Goal: Transaction & Acquisition: Download file/media

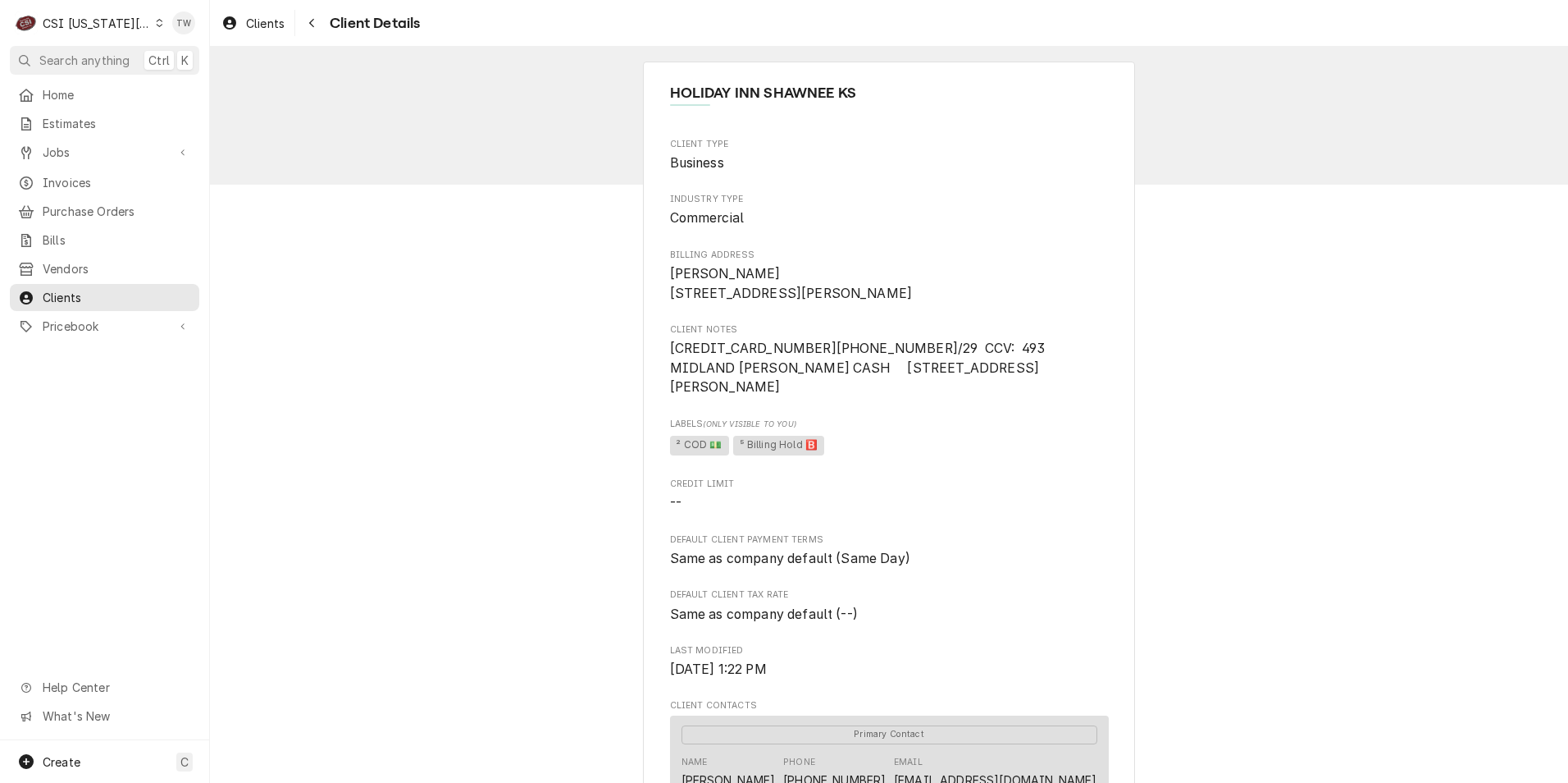
scroll to position [164, 0]
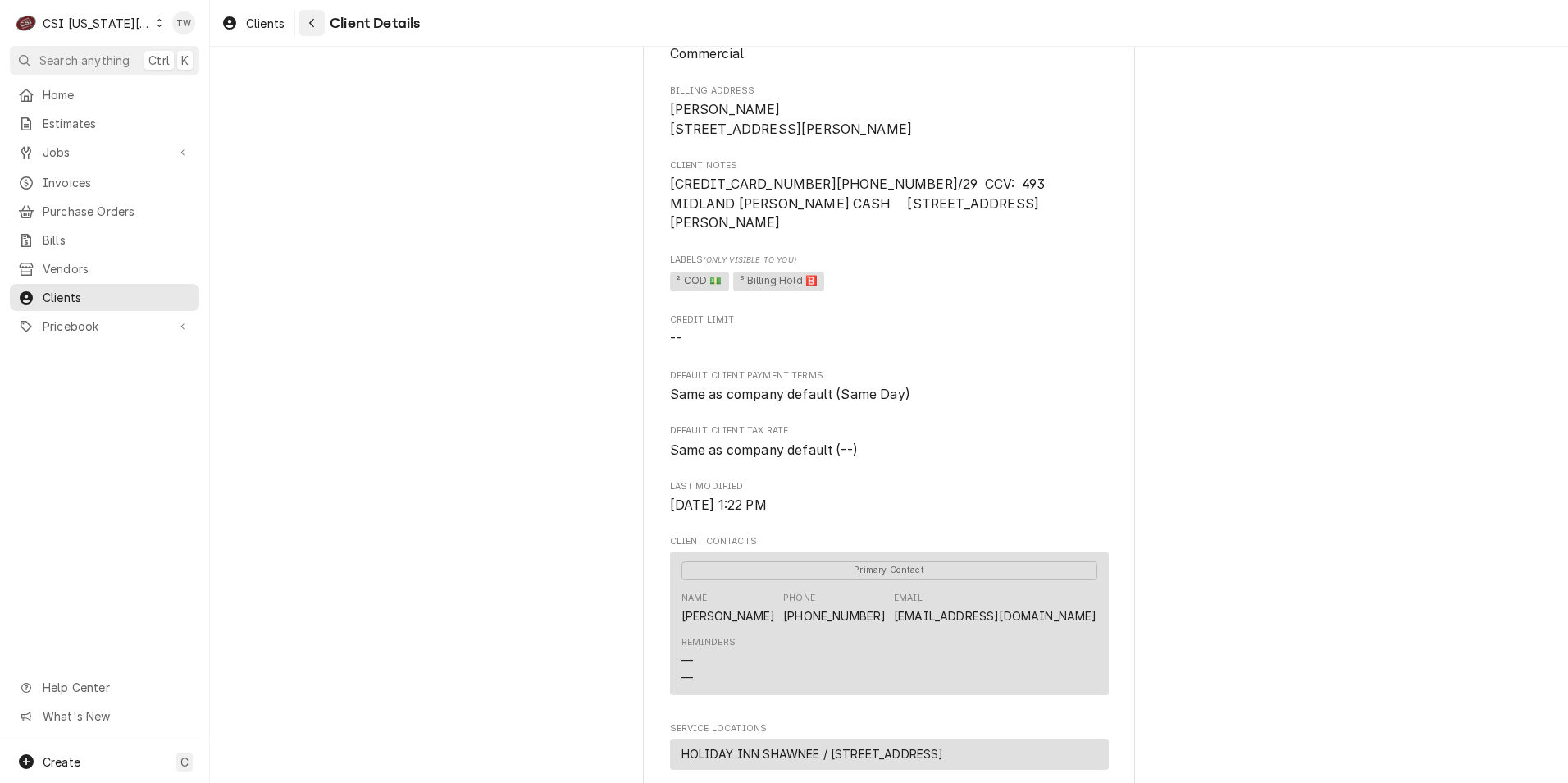
click at [315, 15] on div "Navigate back" at bounding box center [311, 22] width 16 height 16
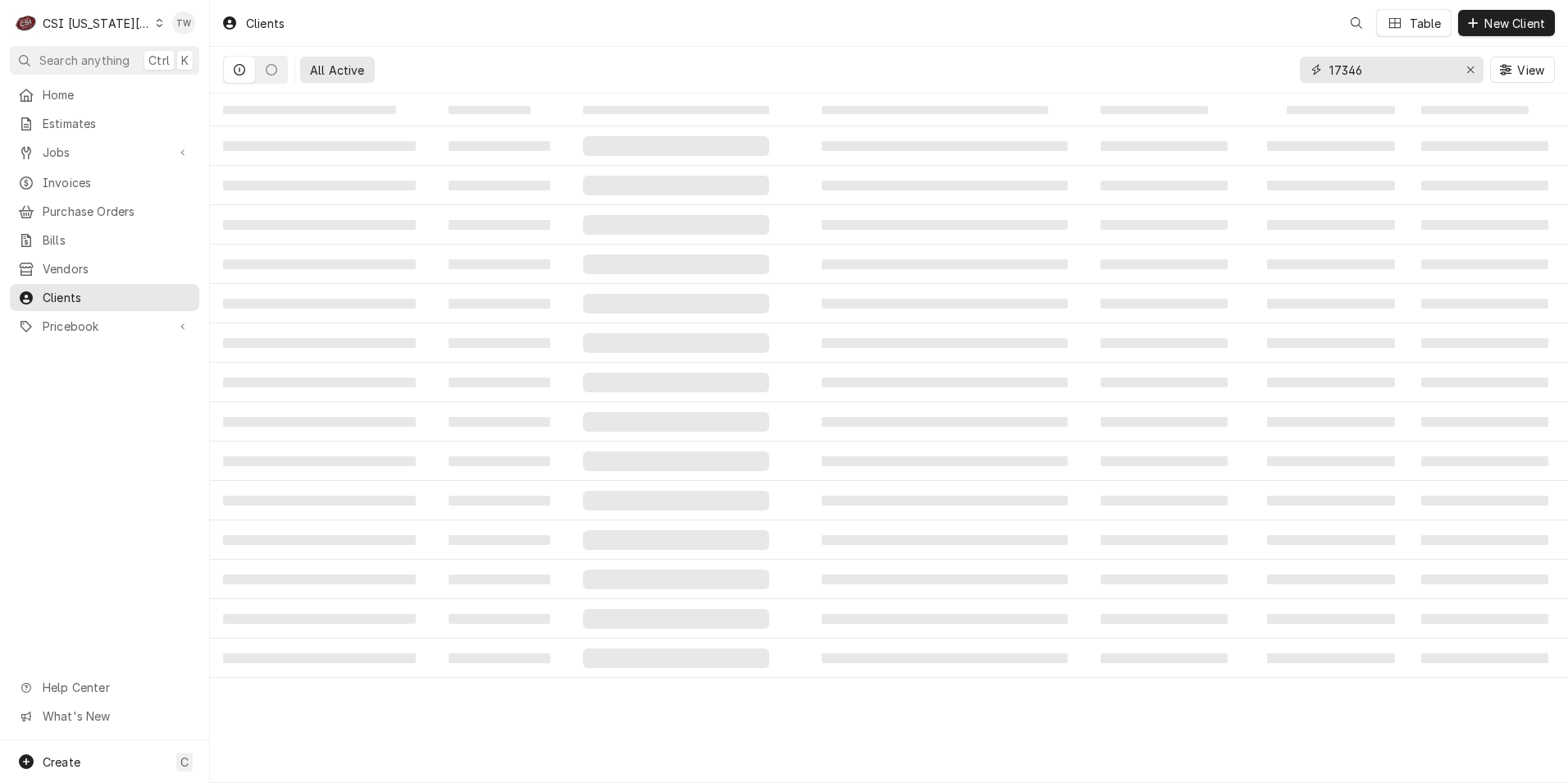
drag, startPoint x: 1368, startPoint y: 71, endPoint x: 1210, endPoint y: 42, distance: 160.6
click at [1211, 42] on div "Clients Table New Client All Active 17346 View" at bounding box center [889, 47] width 1358 height 93
type input "302928"
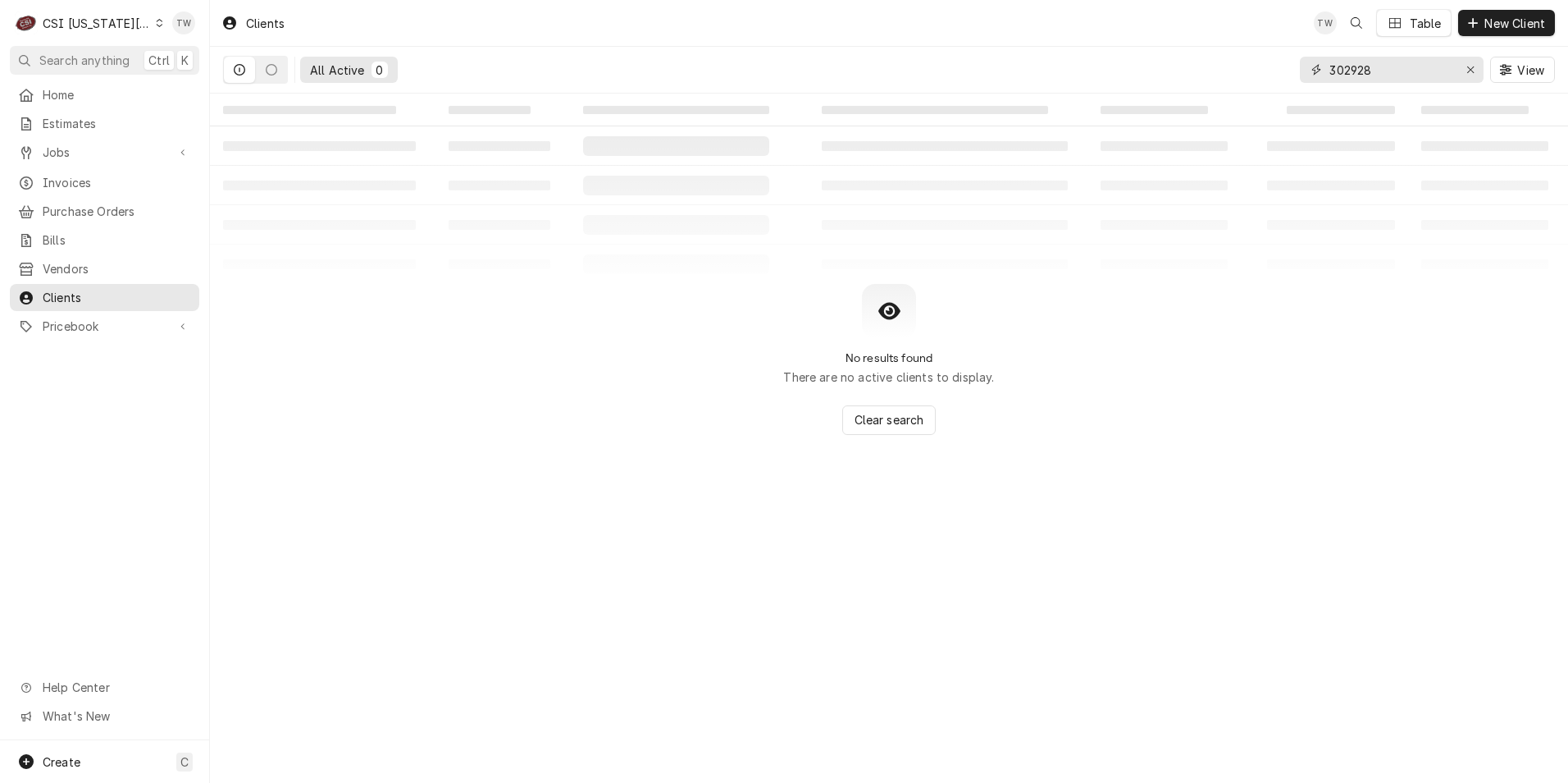
drag, startPoint x: 1394, startPoint y: 80, endPoint x: 926, endPoint y: 43, distance: 469.5
click at [933, 42] on div "Clients TW Table New Client All Active 0 302928 View" at bounding box center [889, 47] width 1358 height 93
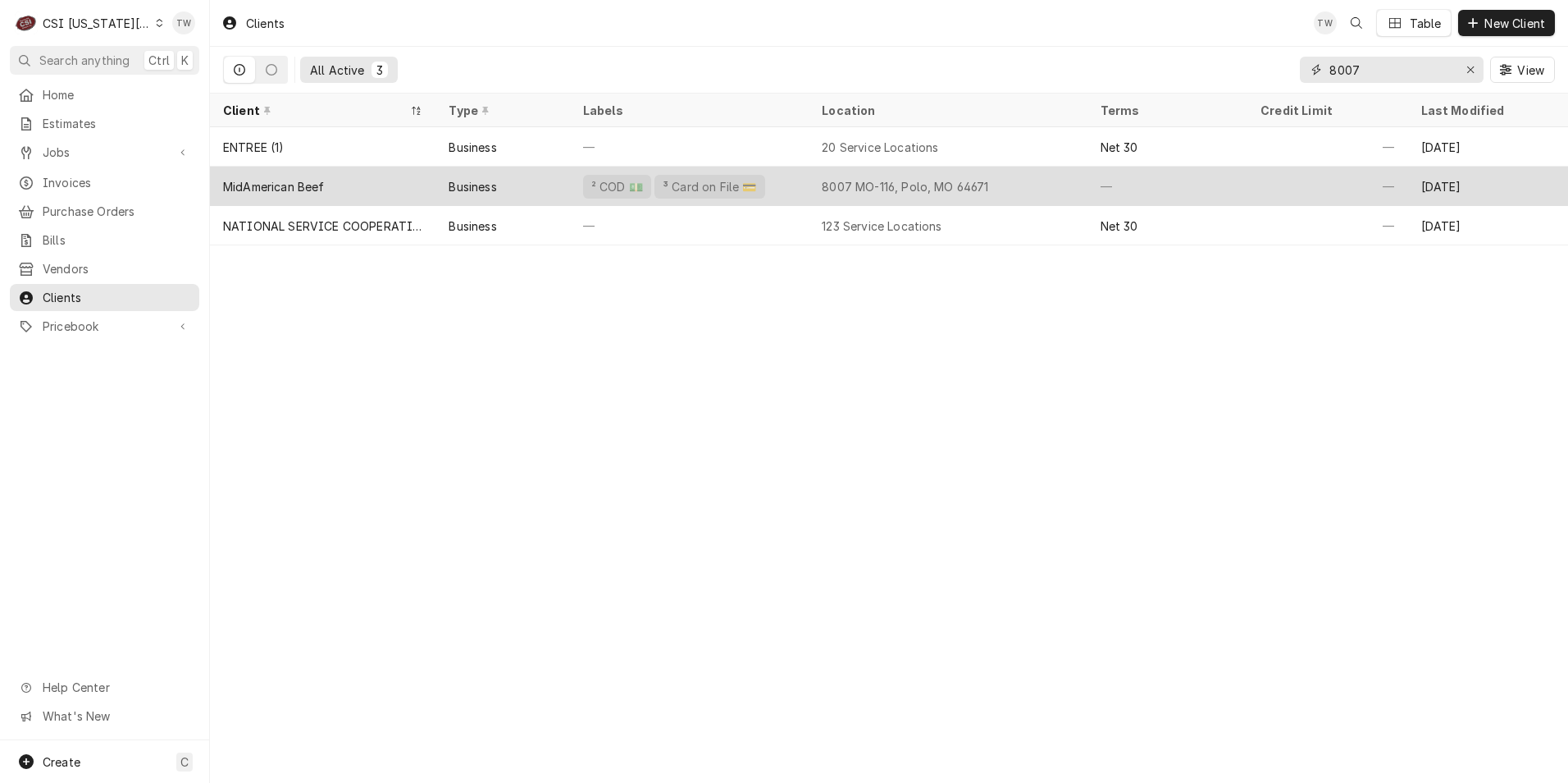
type input "8007"
click at [321, 188] on div "MidAmerican Beef" at bounding box center [274, 186] width 102 height 17
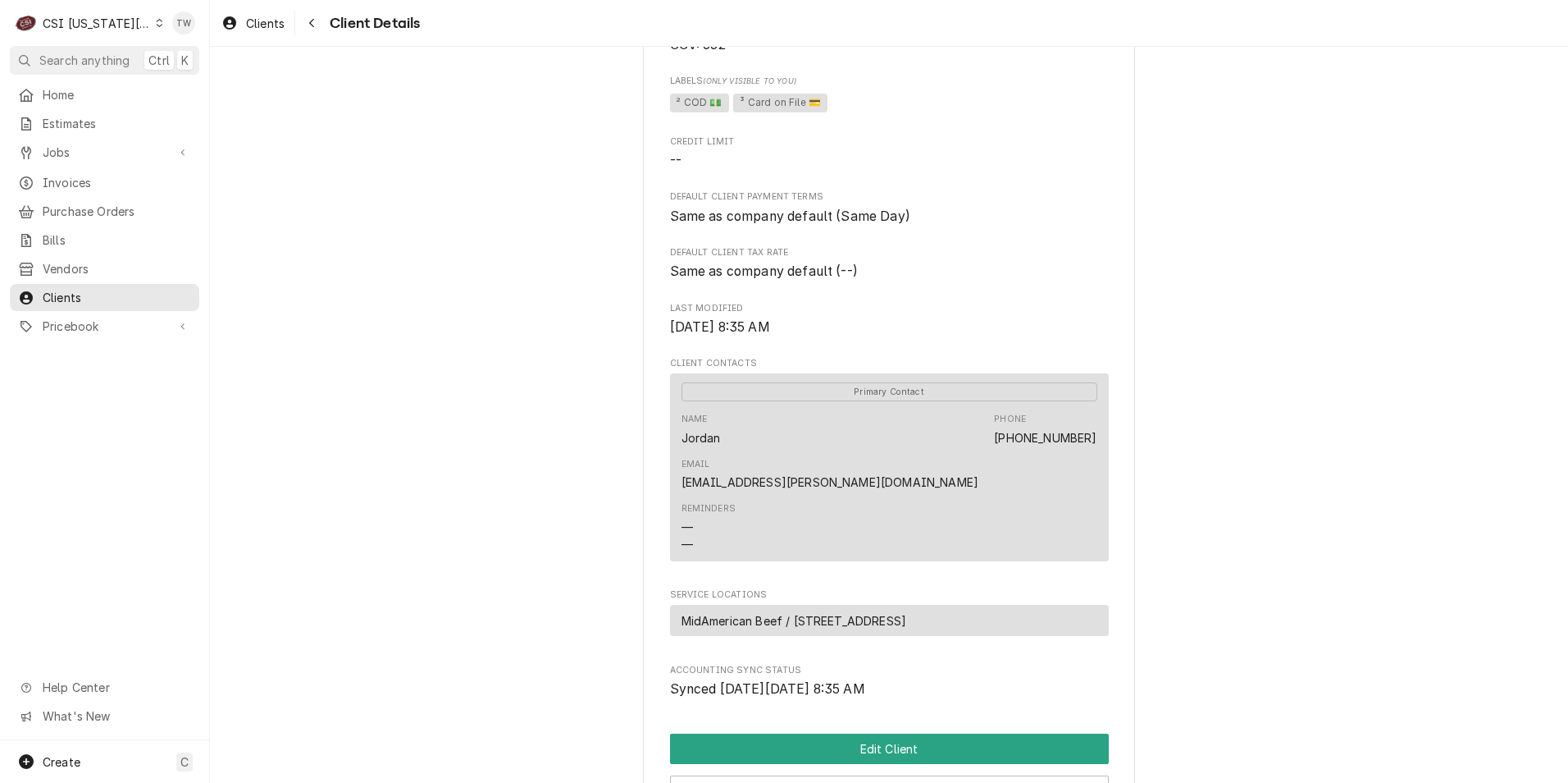
scroll to position [410, 0]
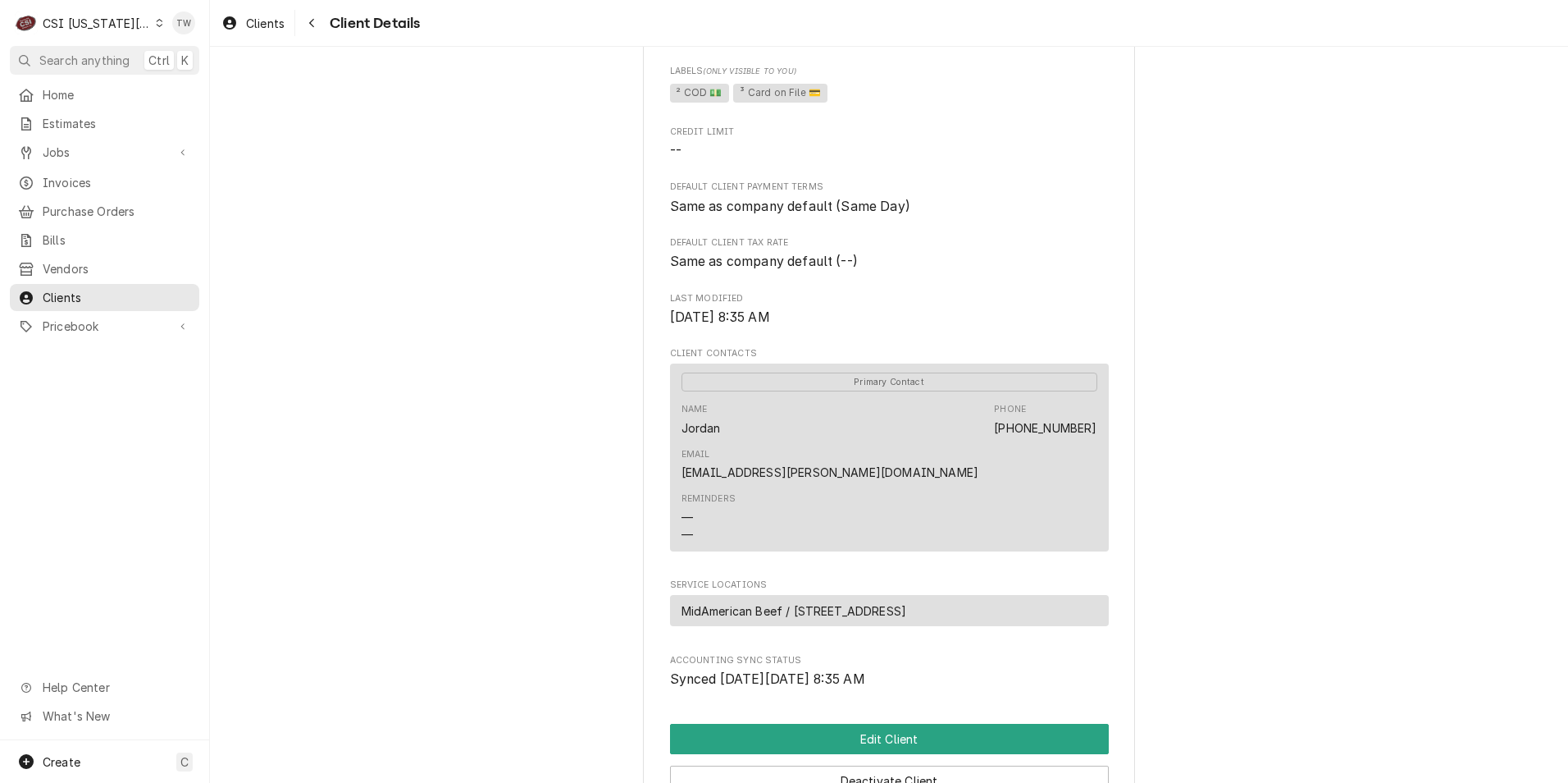
drag, startPoint x: 323, startPoint y: 28, endPoint x: 388, endPoint y: 41, distance: 66.3
click at [323, 28] on button "Navigate back" at bounding box center [311, 22] width 26 height 26
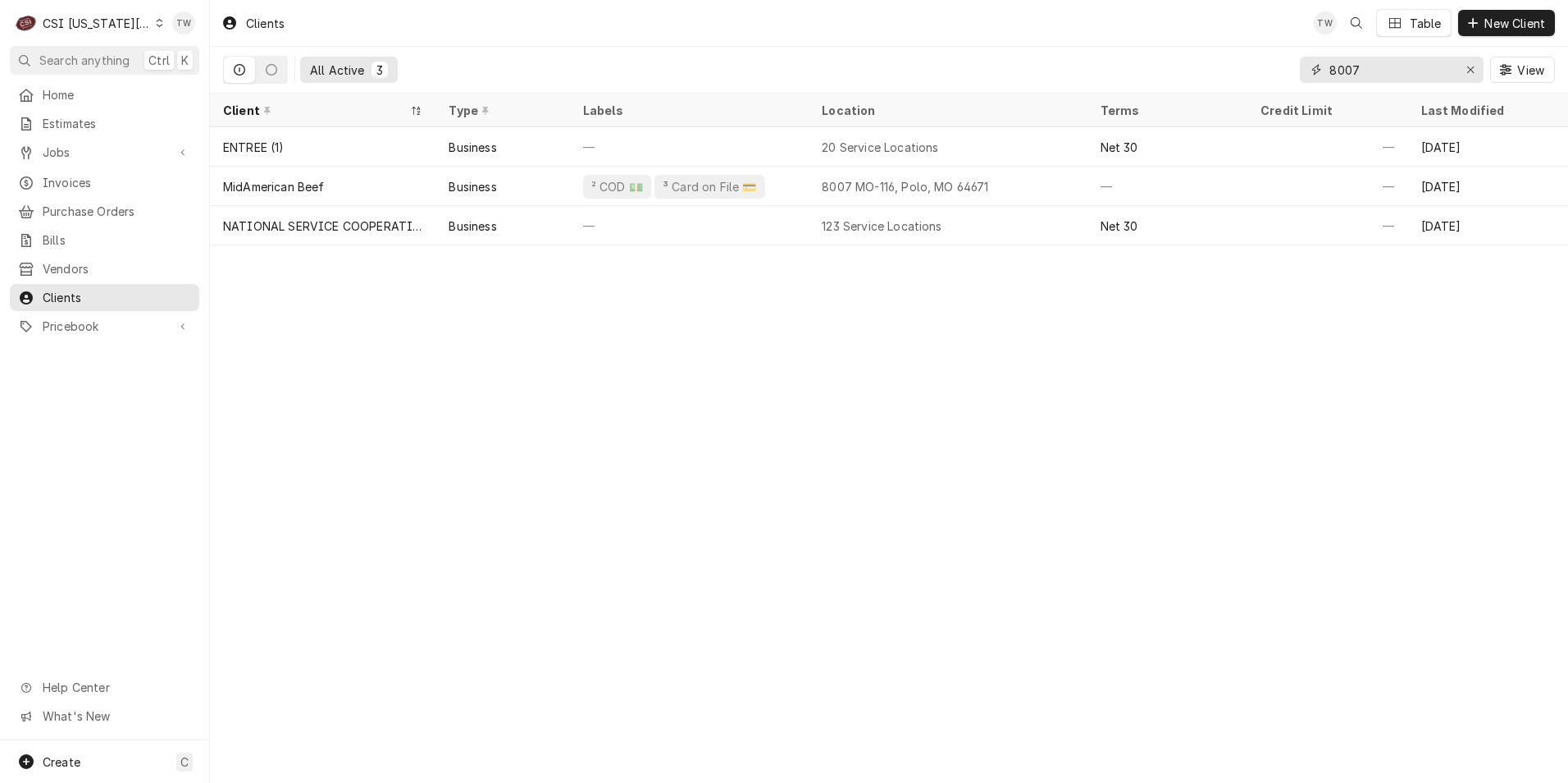
drag, startPoint x: 1330, startPoint y: 66, endPoint x: 1252, endPoint y: 58, distance: 78.4
click at [1252, 58] on div "All Active 3 8007 View" at bounding box center [889, 69] width 1332 height 46
type input "8"
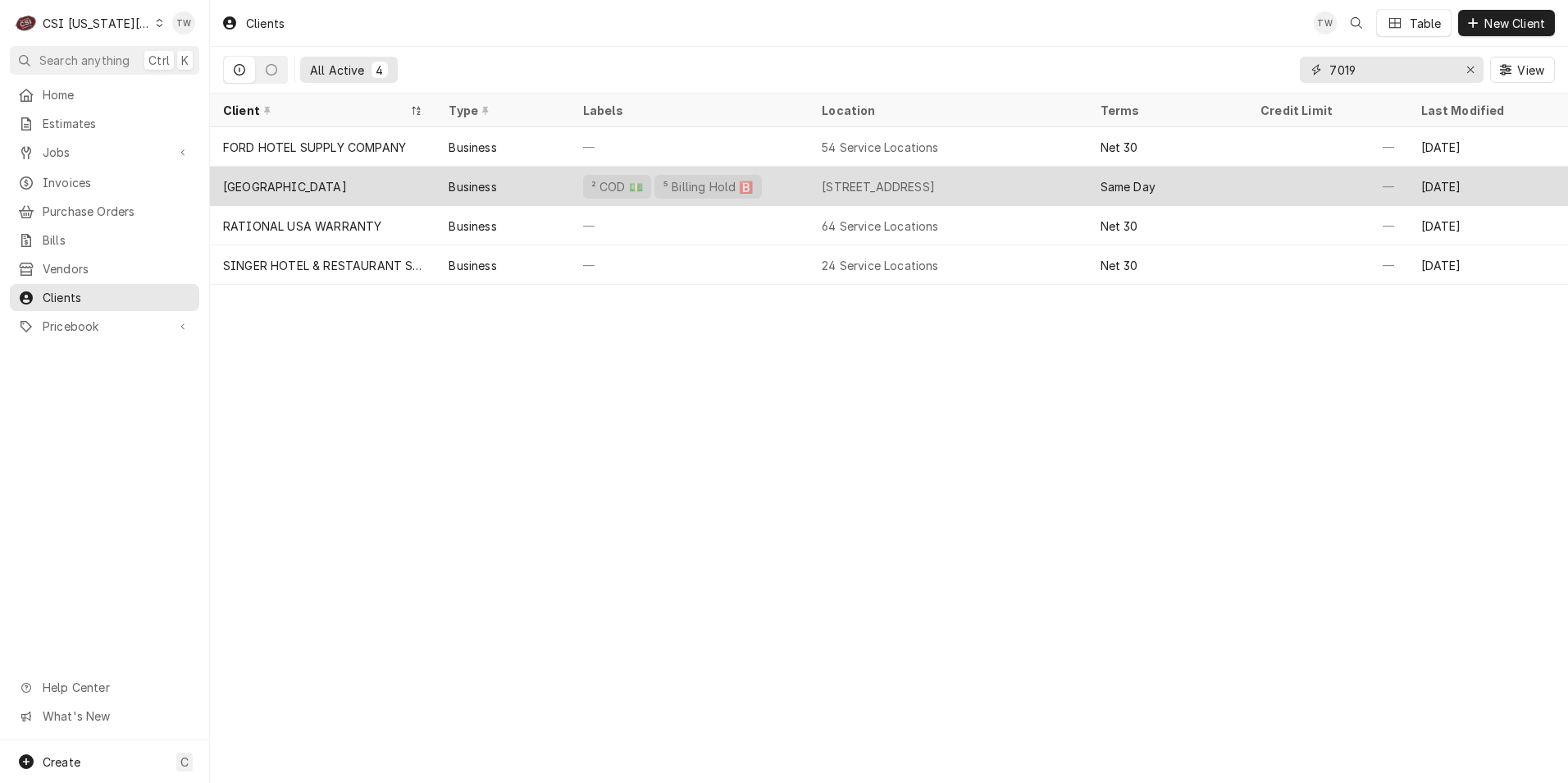
type input "7019"
click at [374, 183] on div "OAKHILL DAY SCHOOL" at bounding box center [322, 186] width 225 height 40
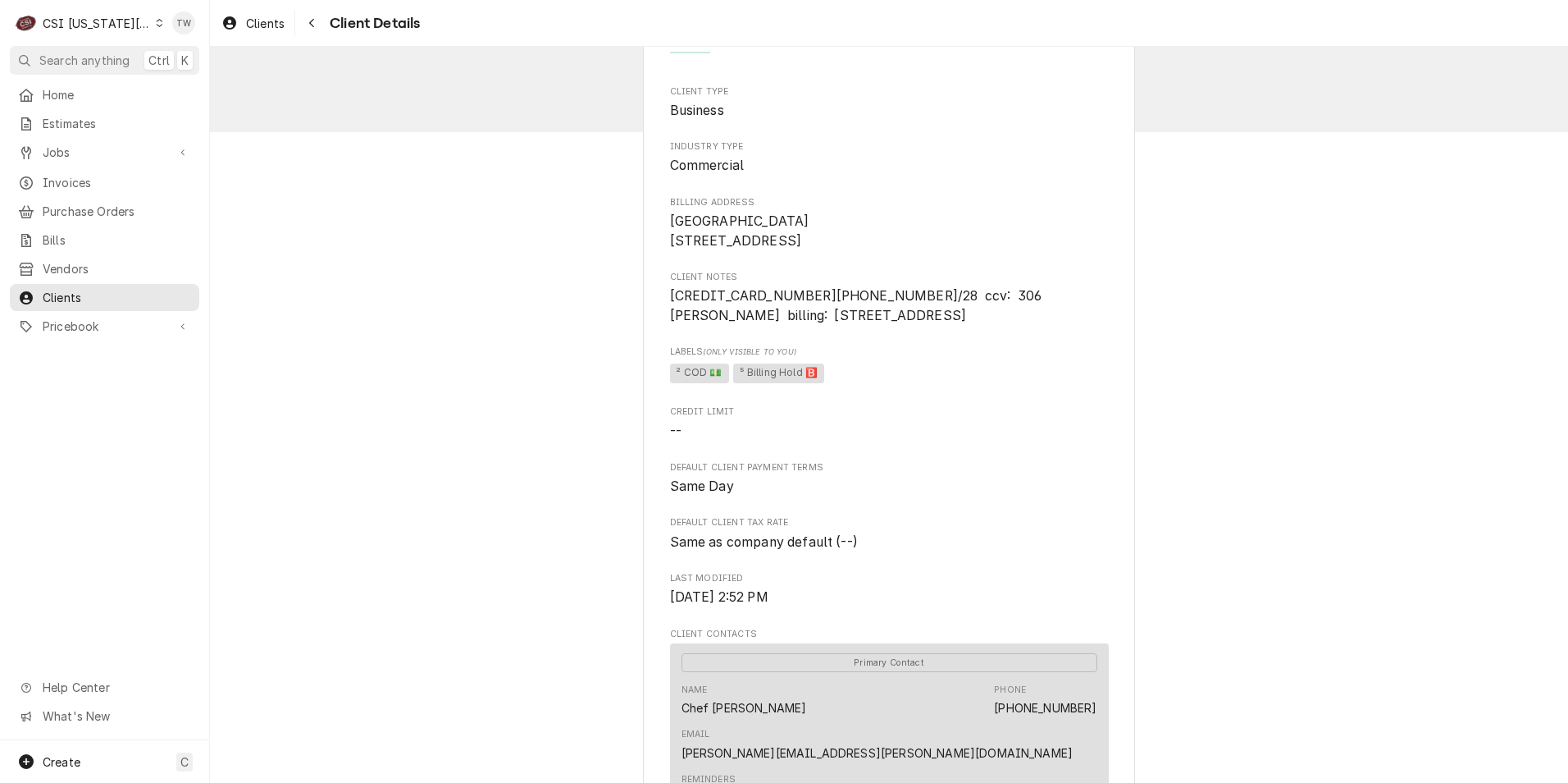
scroll to position [82, 0]
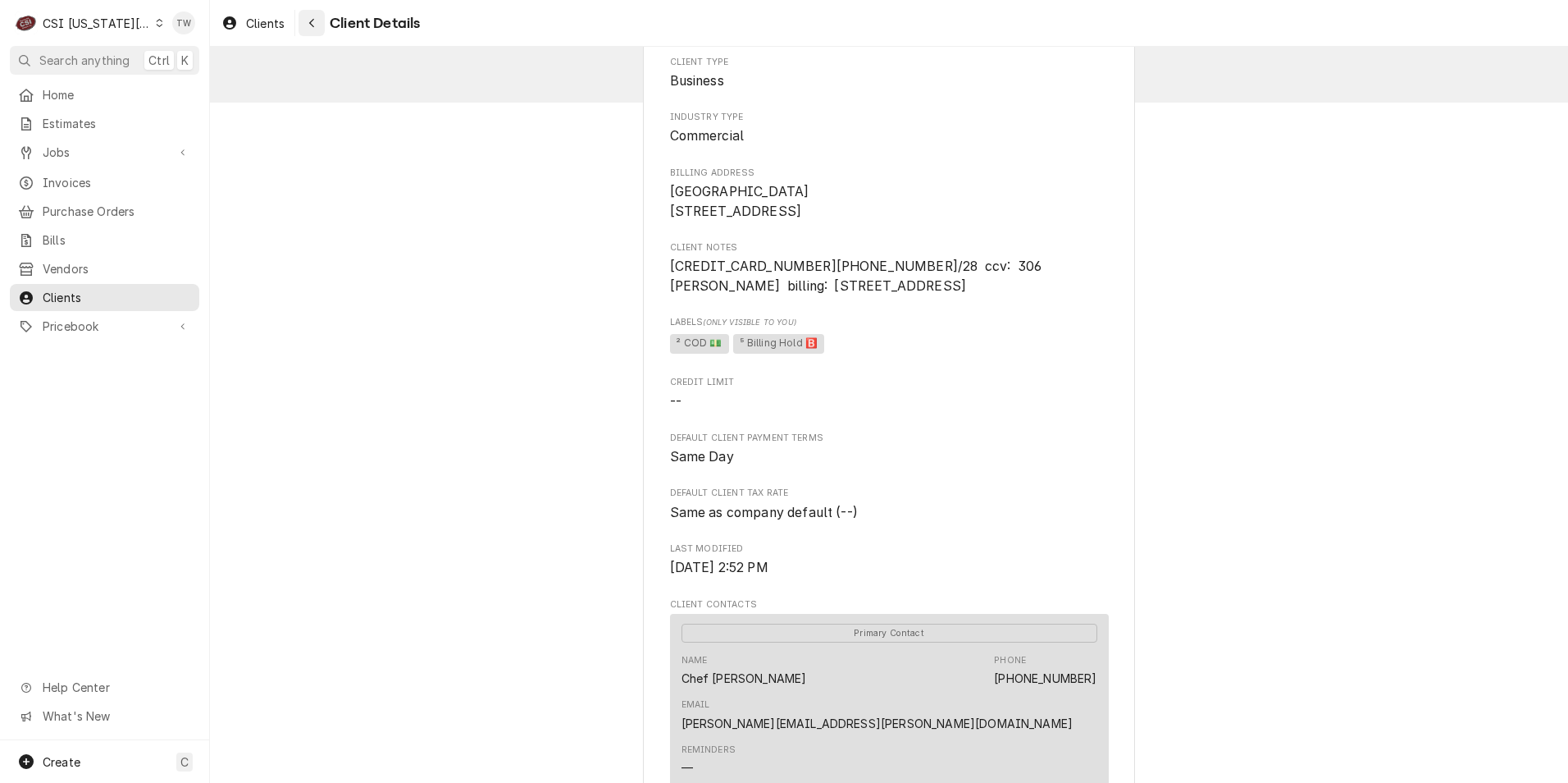
click at [319, 29] on div "Navigate back" at bounding box center [311, 22] width 16 height 16
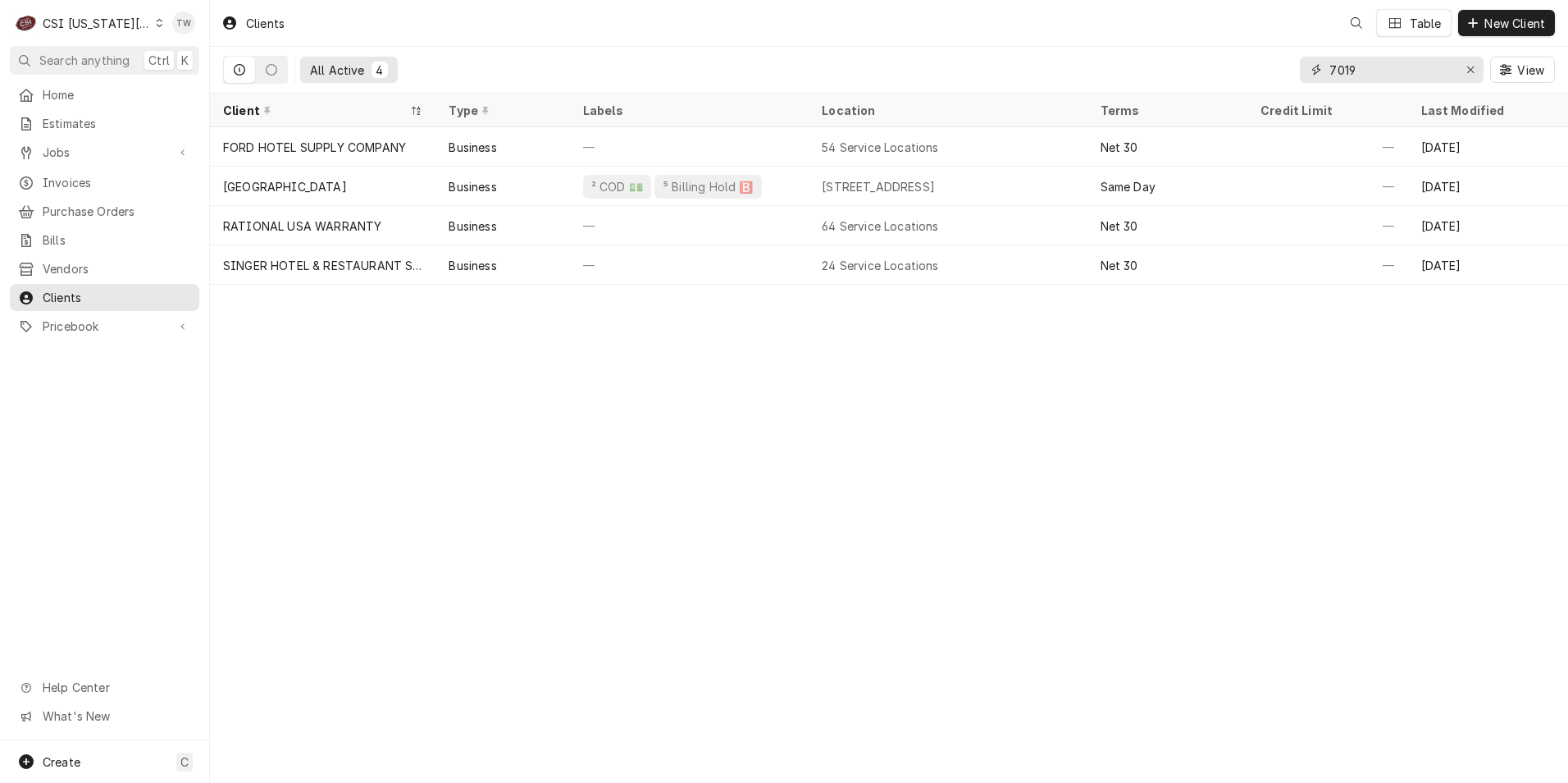
drag, startPoint x: 1370, startPoint y: 62, endPoint x: 1074, endPoint y: 14, distance: 299.9
click at [1074, 14] on div "Clients Table New Client All Active 4 7019 View" at bounding box center [889, 47] width 1358 height 93
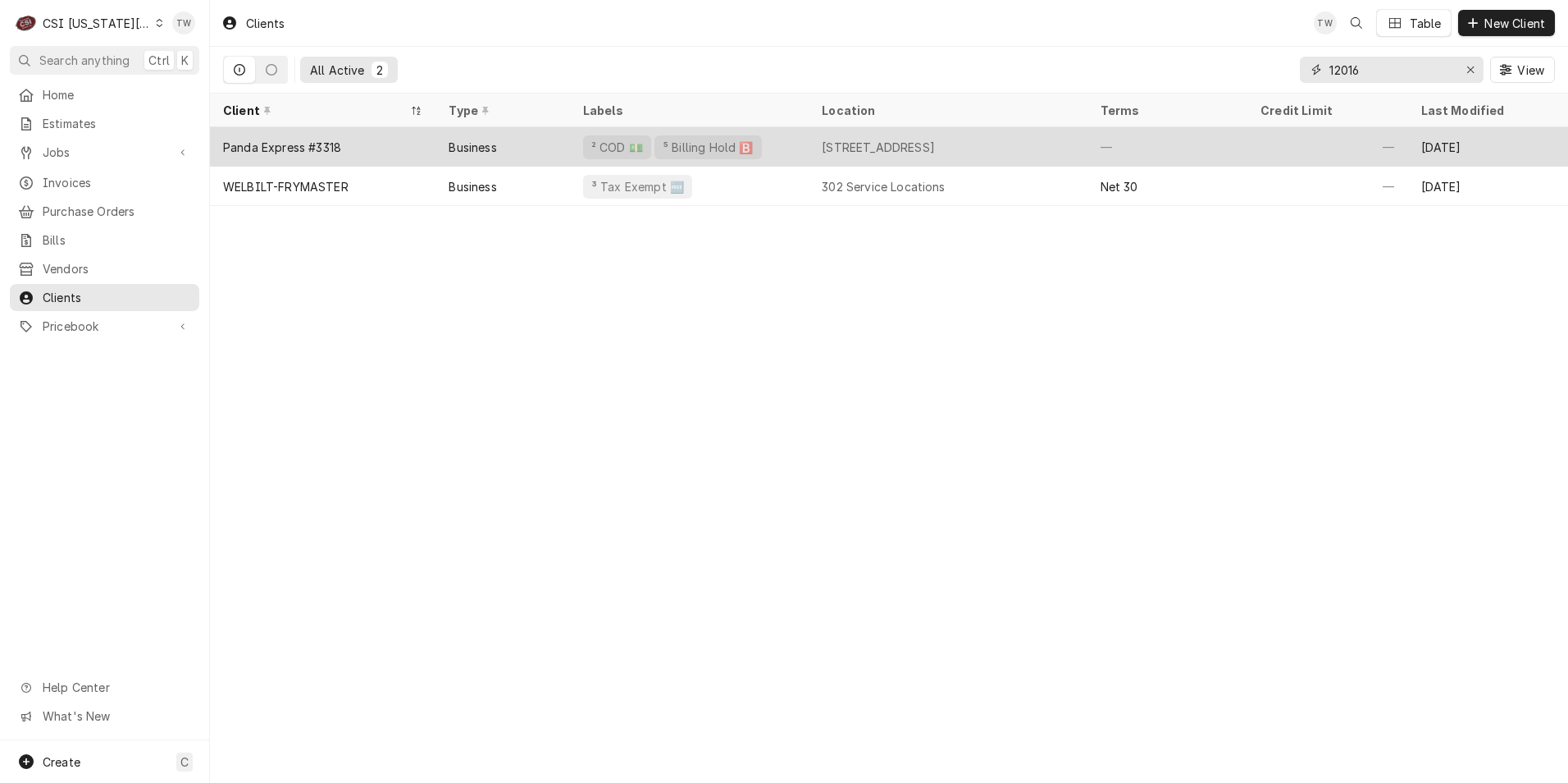
type input "12016"
click at [534, 148] on div "Business" at bounding box center [503, 147] width 134 height 40
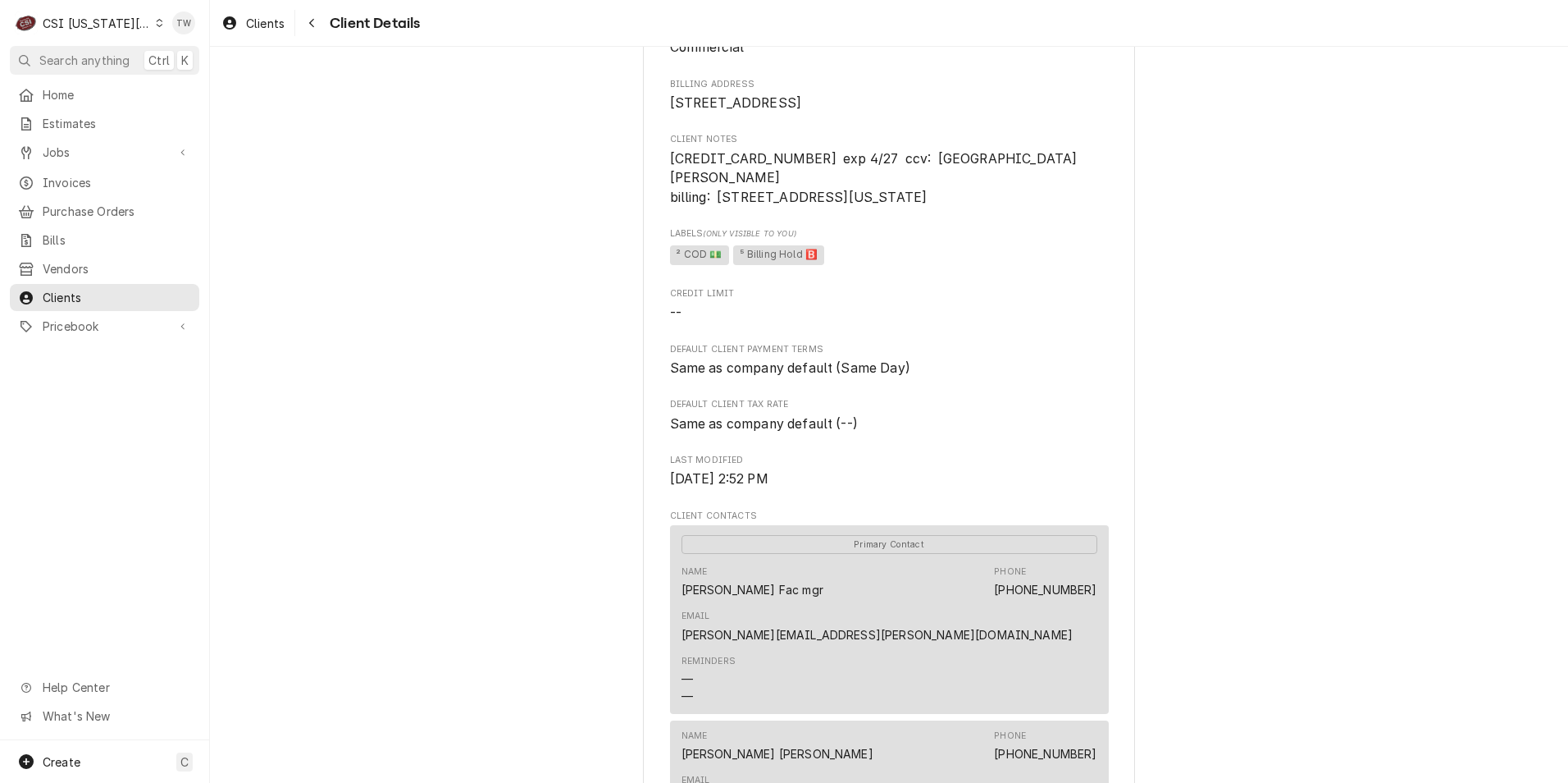
scroll to position [246, 0]
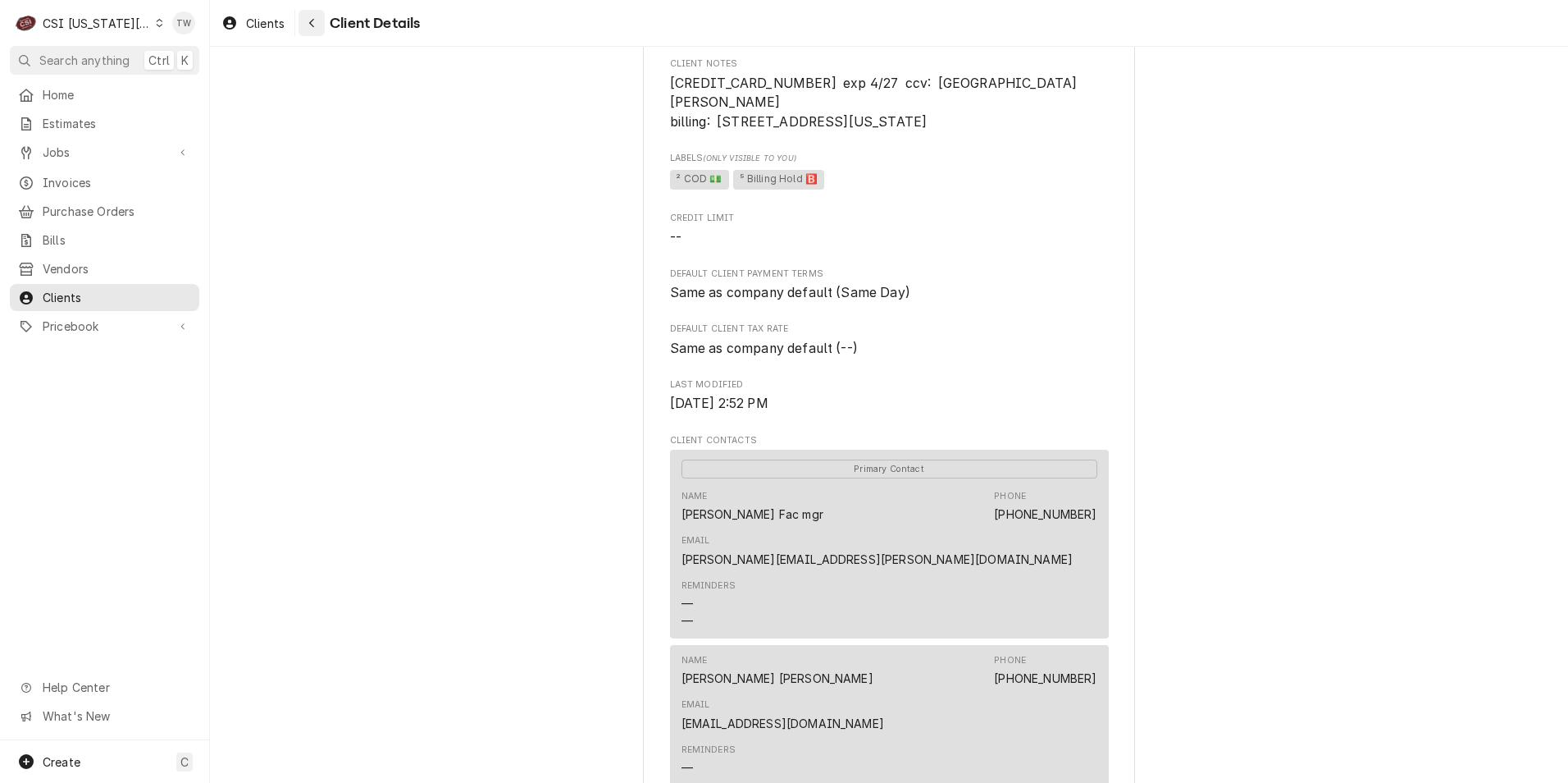
click at [318, 27] on div "Navigate back" at bounding box center [311, 22] width 16 height 16
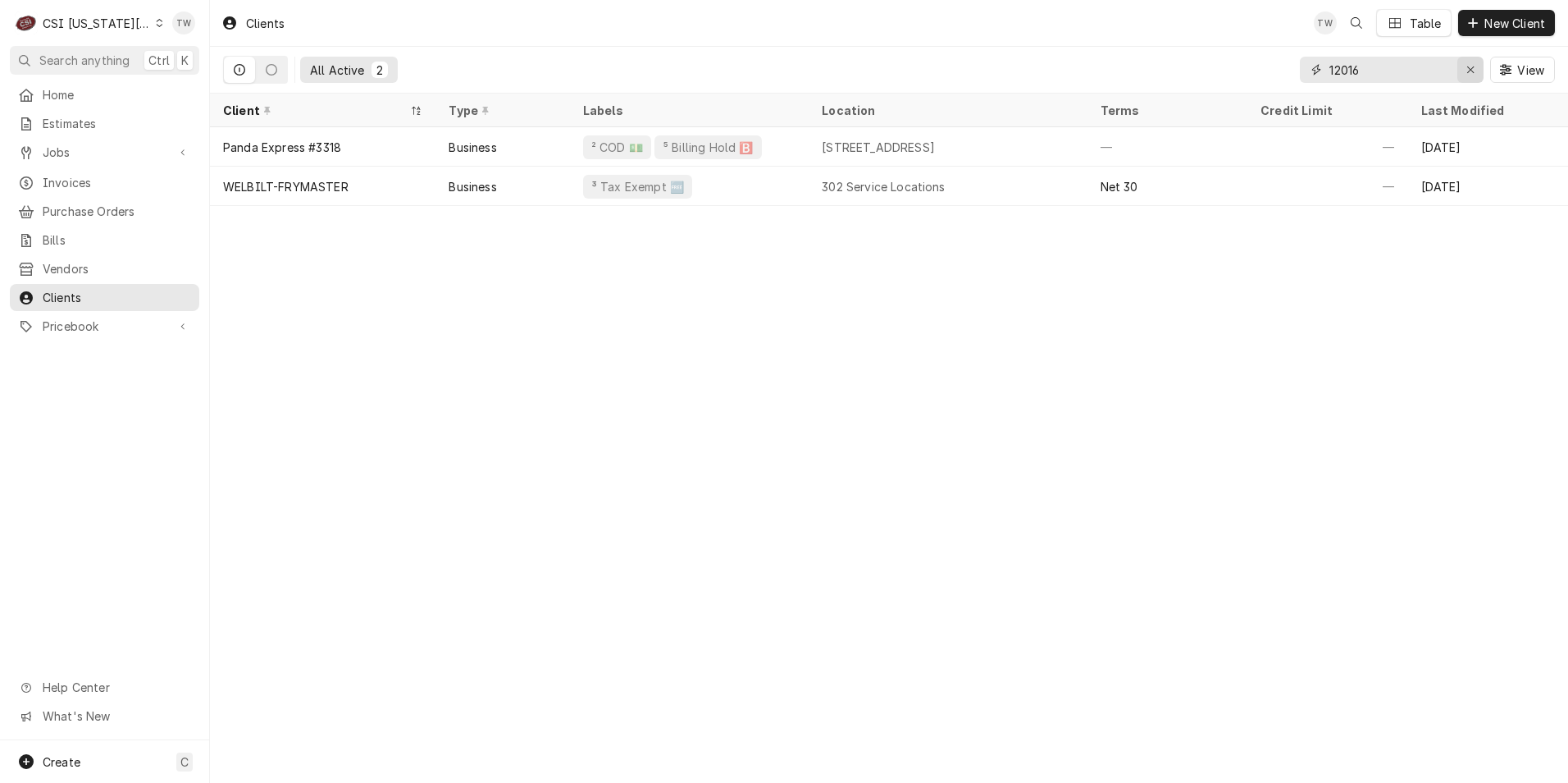
click at [1462, 69] on div "Erase input" at bounding box center [1470, 69] width 16 height 16
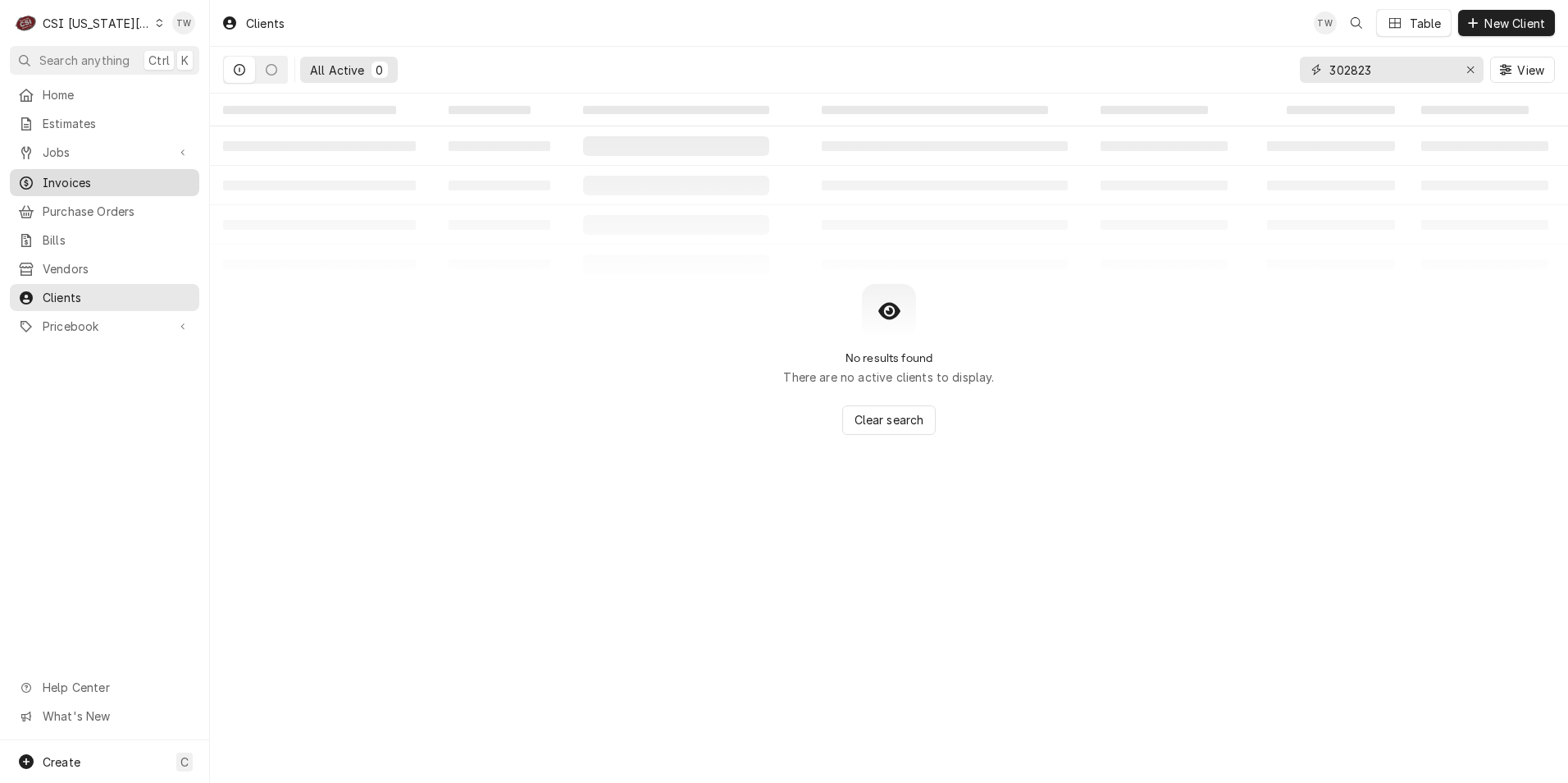
type input "302823"
click at [66, 180] on span "Invoices" at bounding box center [116, 182] width 148 height 17
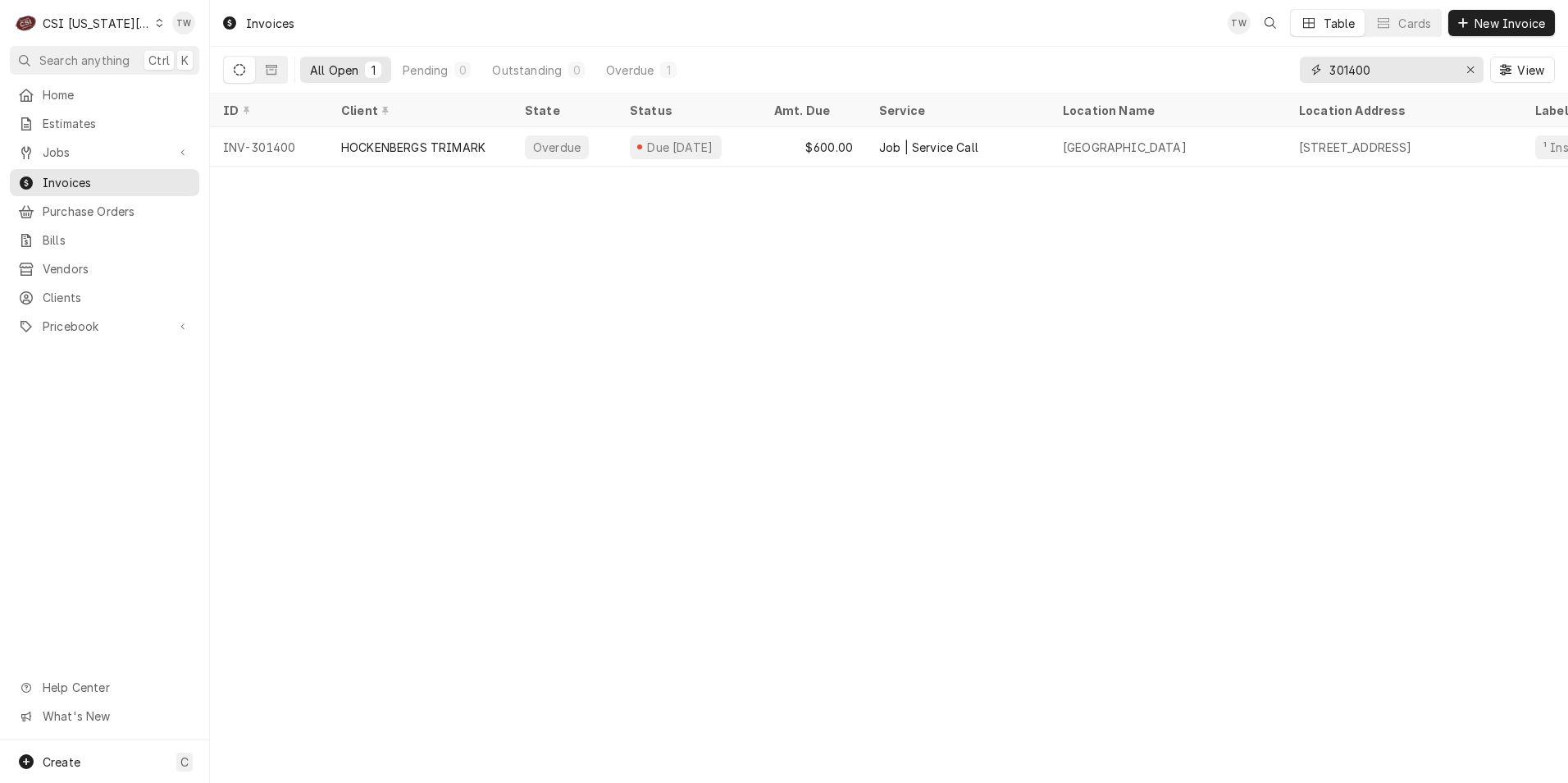
drag, startPoint x: 1388, startPoint y: 63, endPoint x: 1150, endPoint y: 26, distance: 240.9
click at [1153, 27] on div "Invoices TW Table Cards New Invoice All Open 1 Pending 0 Outstanding 0 Overdue …" at bounding box center [889, 47] width 1358 height 93
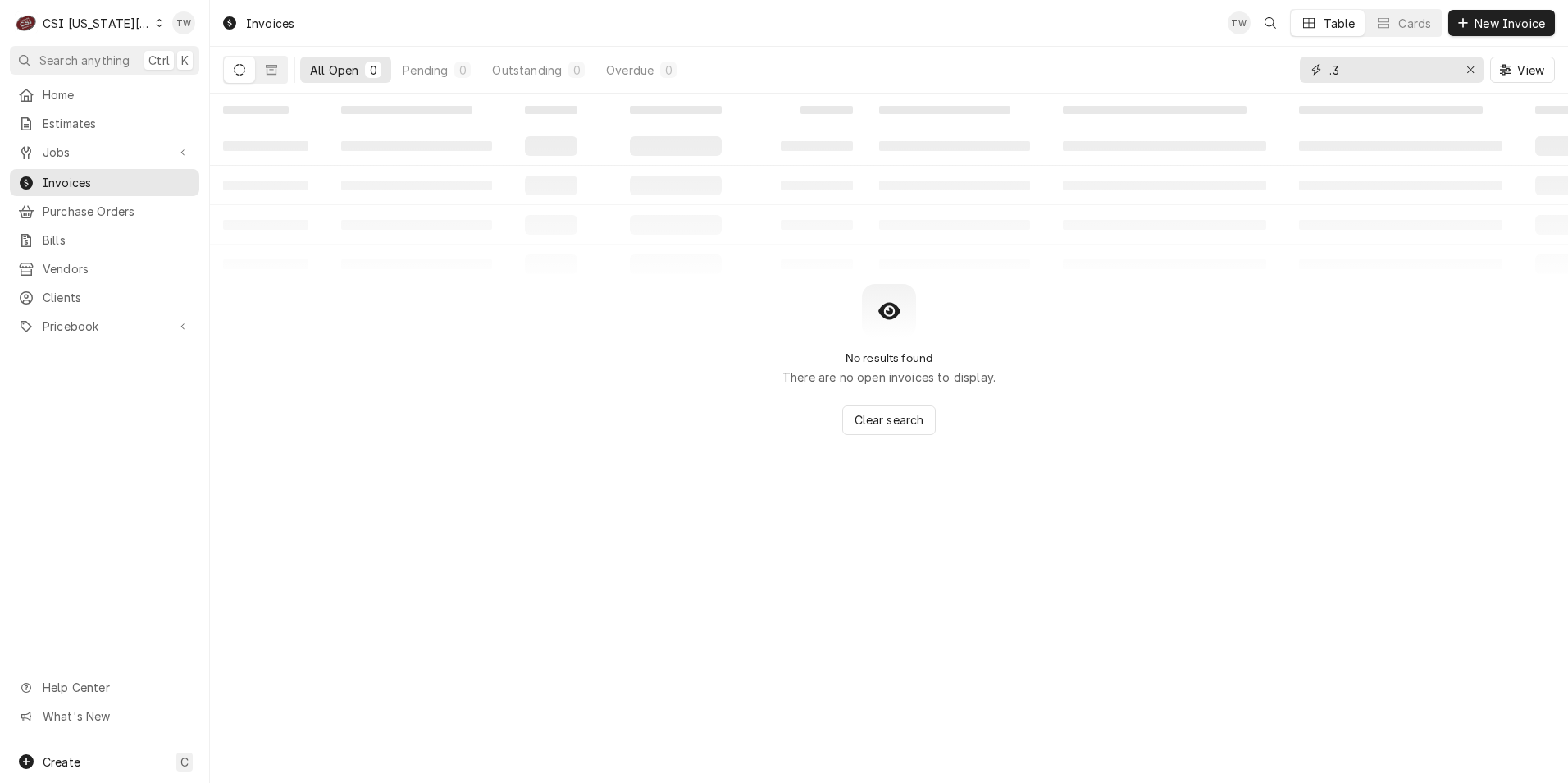
type input "."
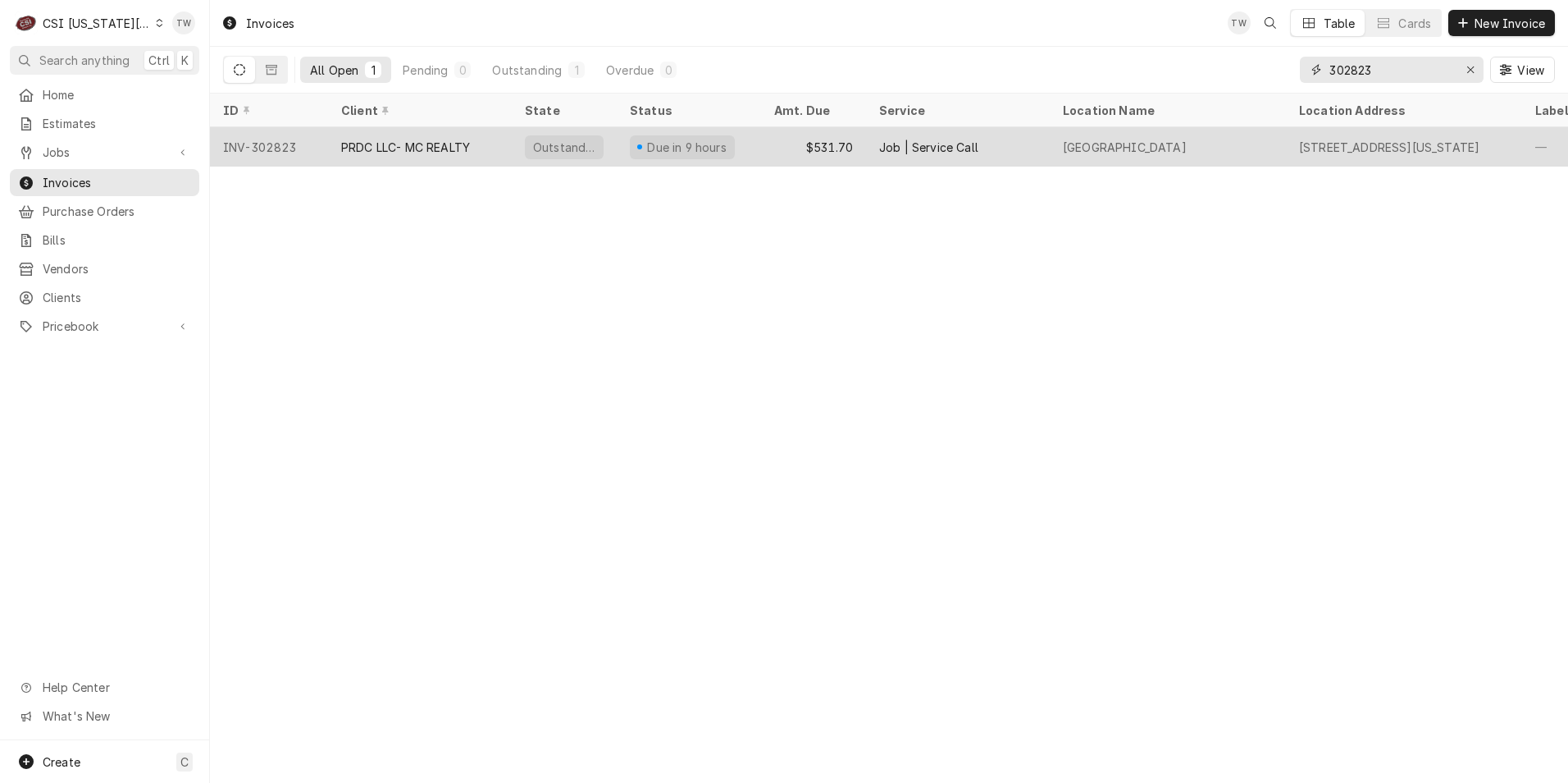
type input "302823"
click at [474, 145] on div "PRDC LLC- MC REALTY" at bounding box center [419, 147] width 183 height 40
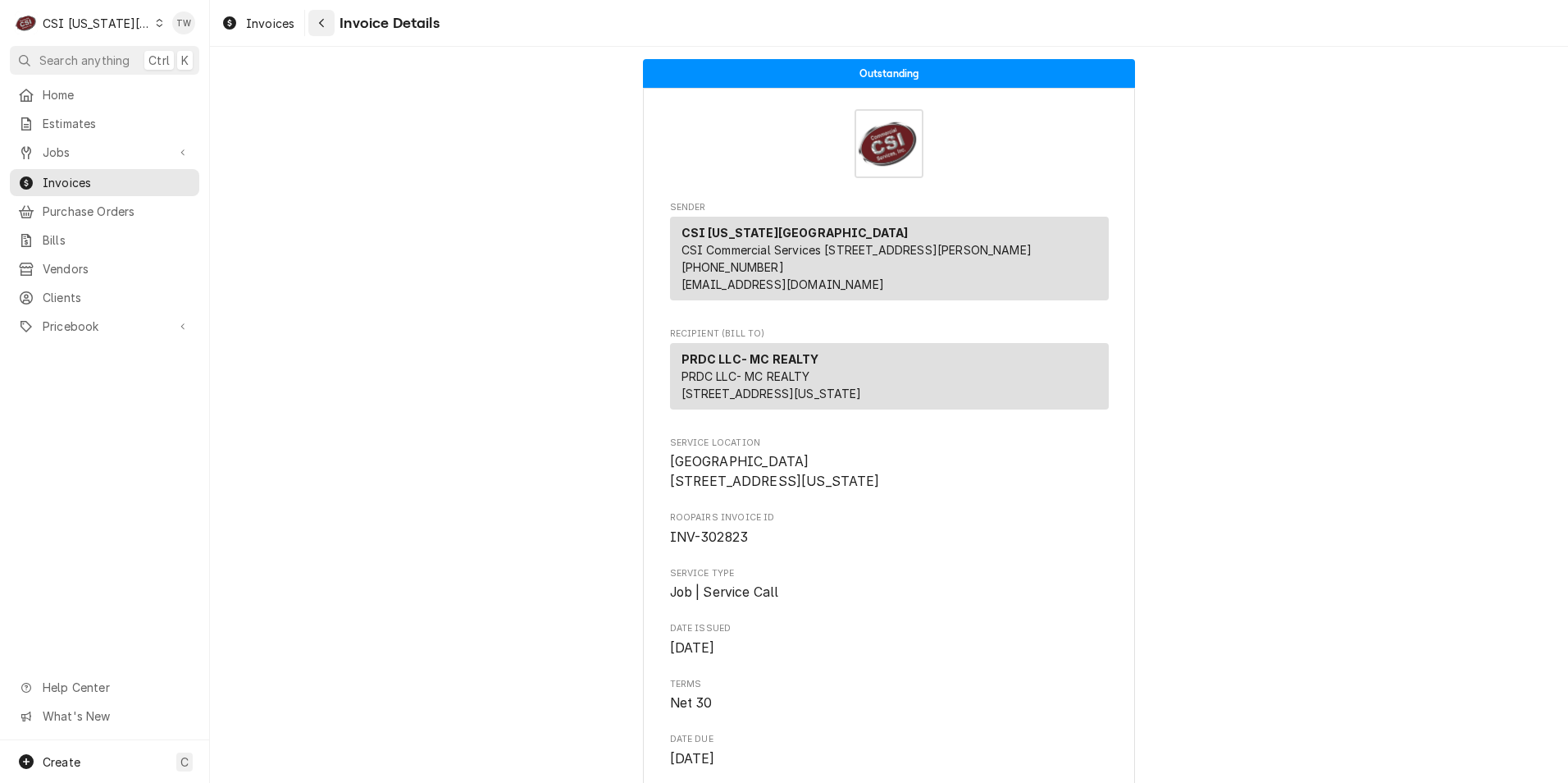
click at [326, 33] on button "Navigate back" at bounding box center [321, 22] width 26 height 26
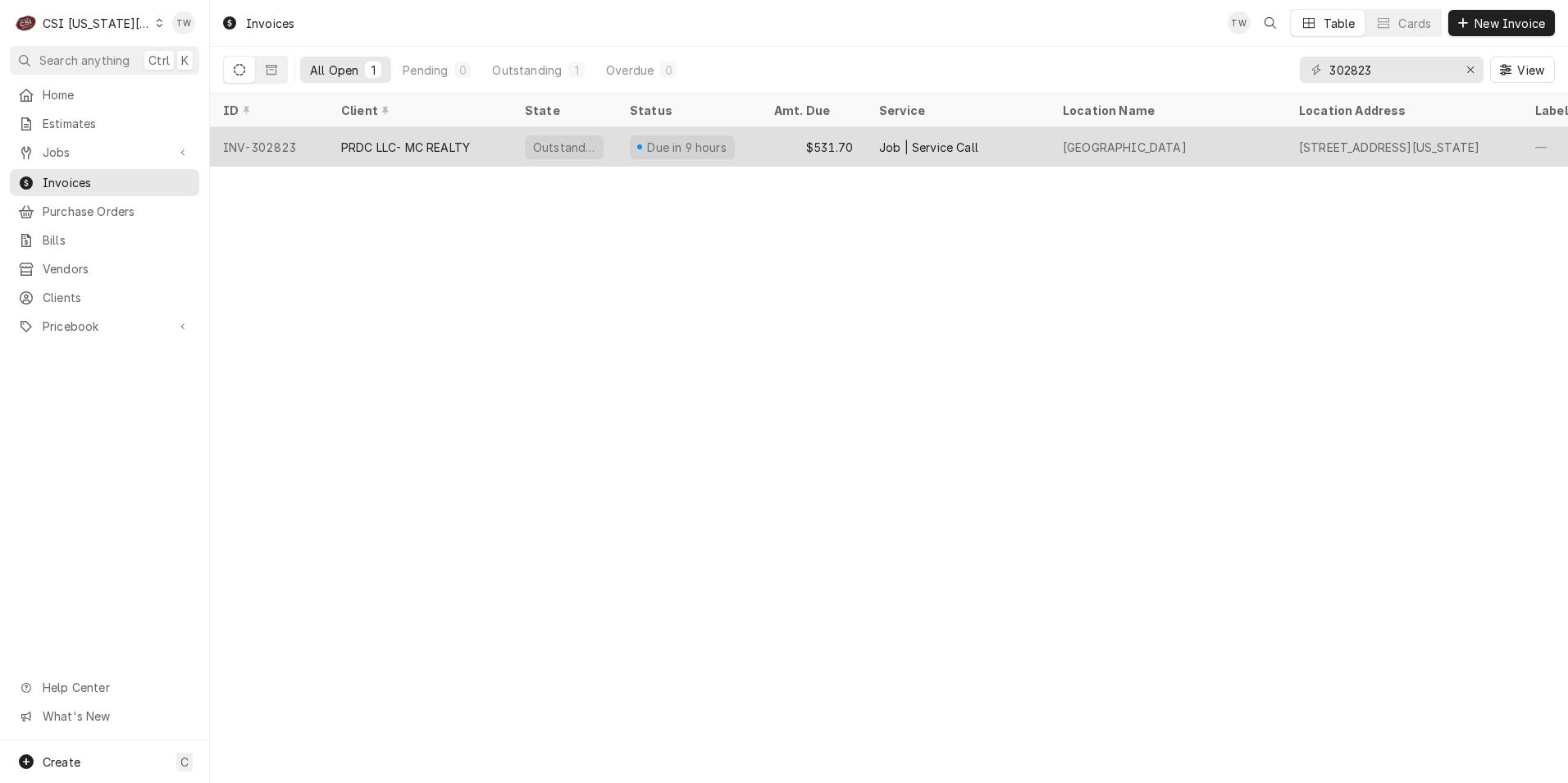
click at [404, 145] on div "PRDC LLC- MC REALTY" at bounding box center [406, 147] width 129 height 17
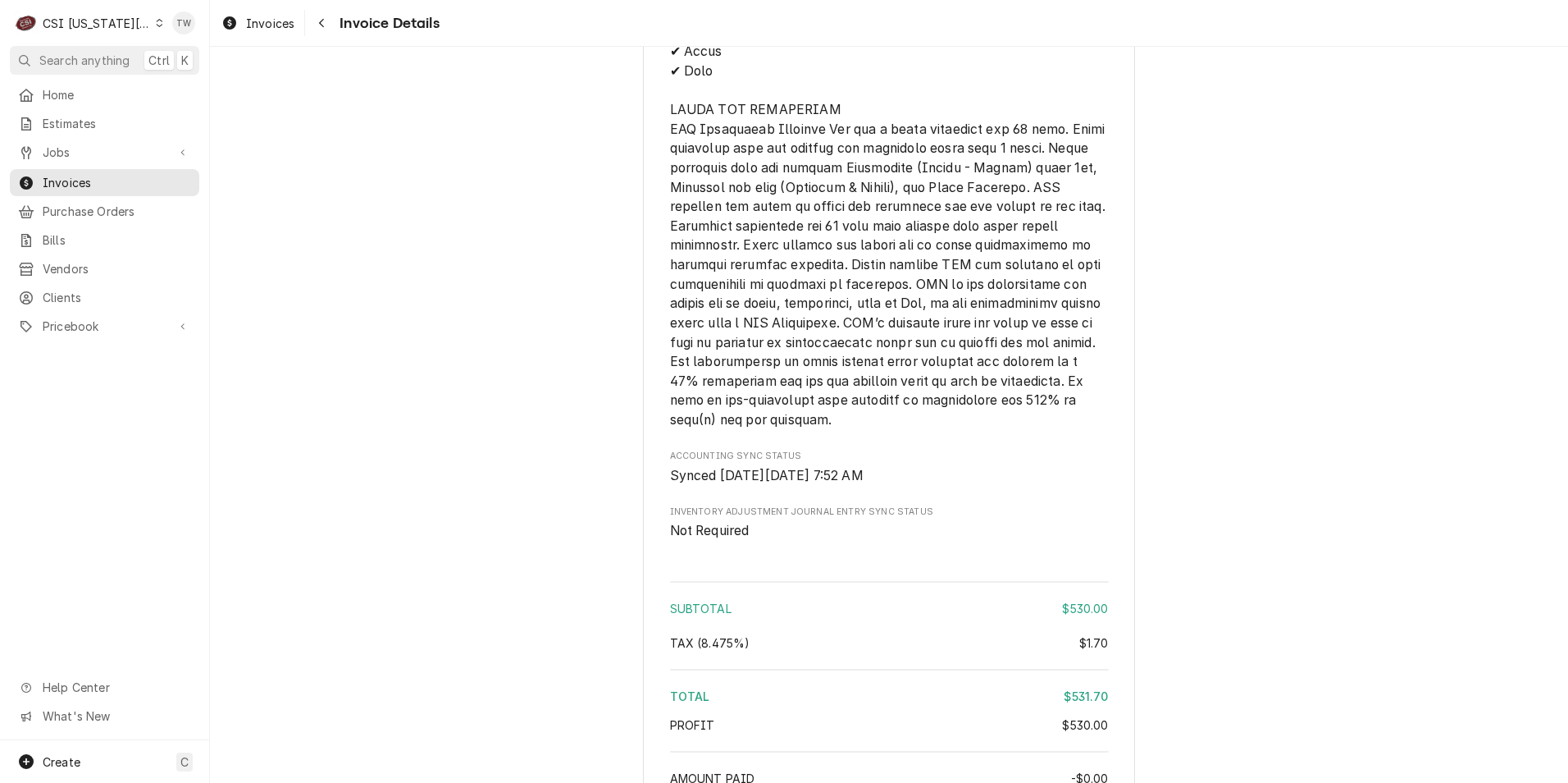
scroll to position [2862, 0]
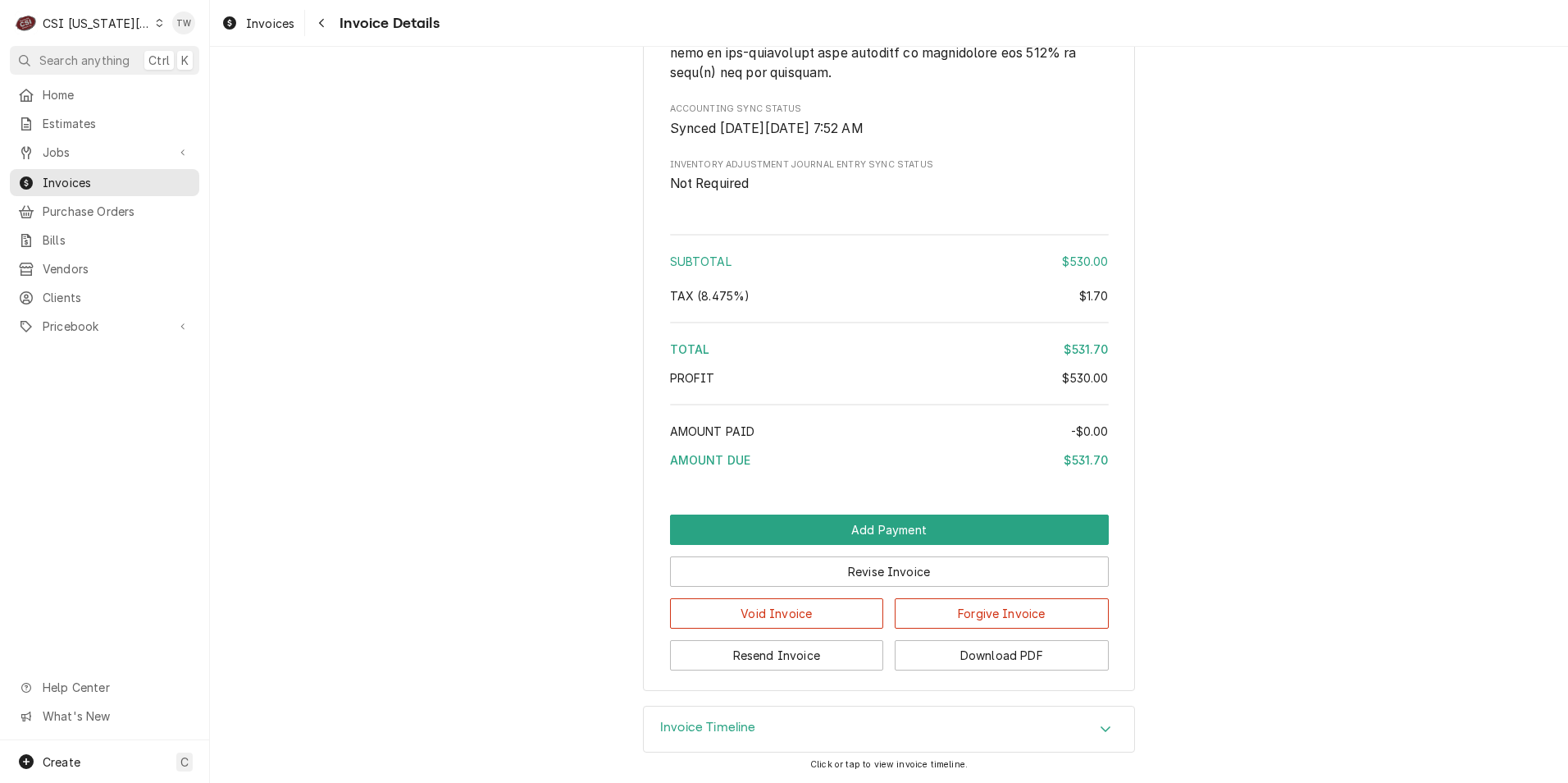
click at [866, 730] on div "Invoice Timeline" at bounding box center [890, 729] width 491 height 46
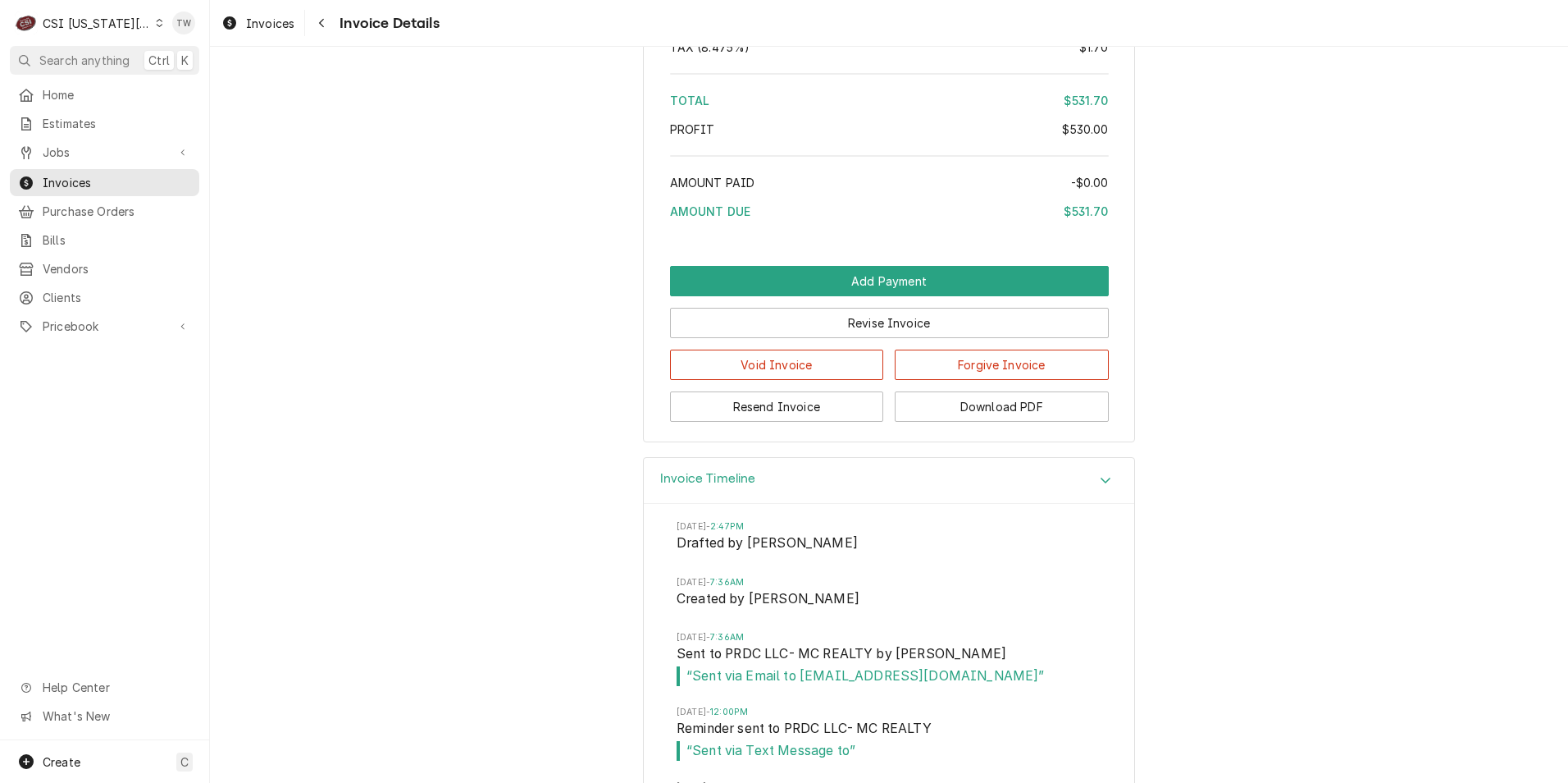
scroll to position [3201, 0]
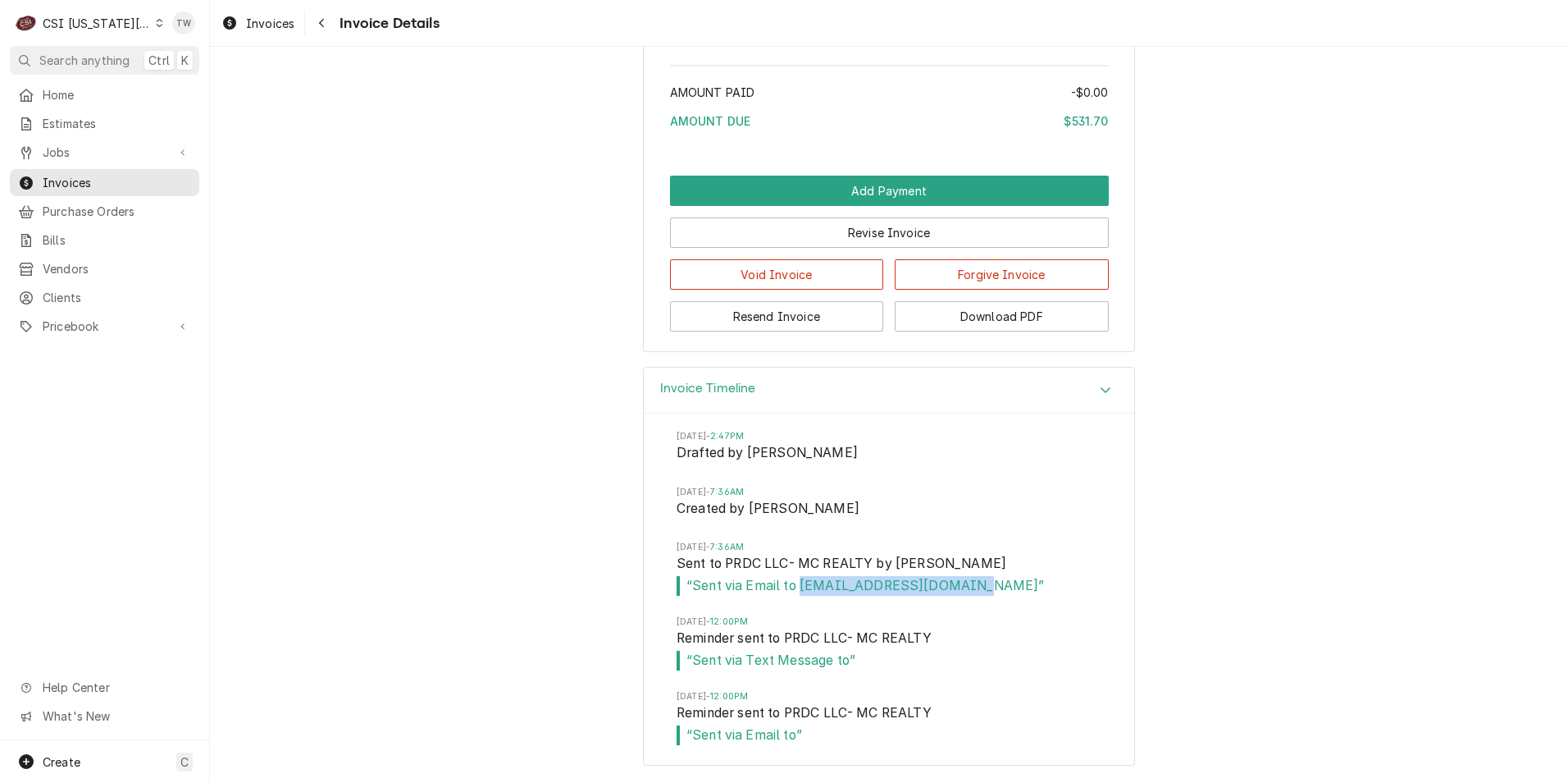
drag, startPoint x: 968, startPoint y: 587, endPoint x: 793, endPoint y: 584, distance: 175.0
click at [793, 584] on span "“ Sent via Email to dmbehney@mcrealtyus.com ”" at bounding box center [889, 585] width 425 height 19
copy span "dmbehney@mcrealtyus.com"
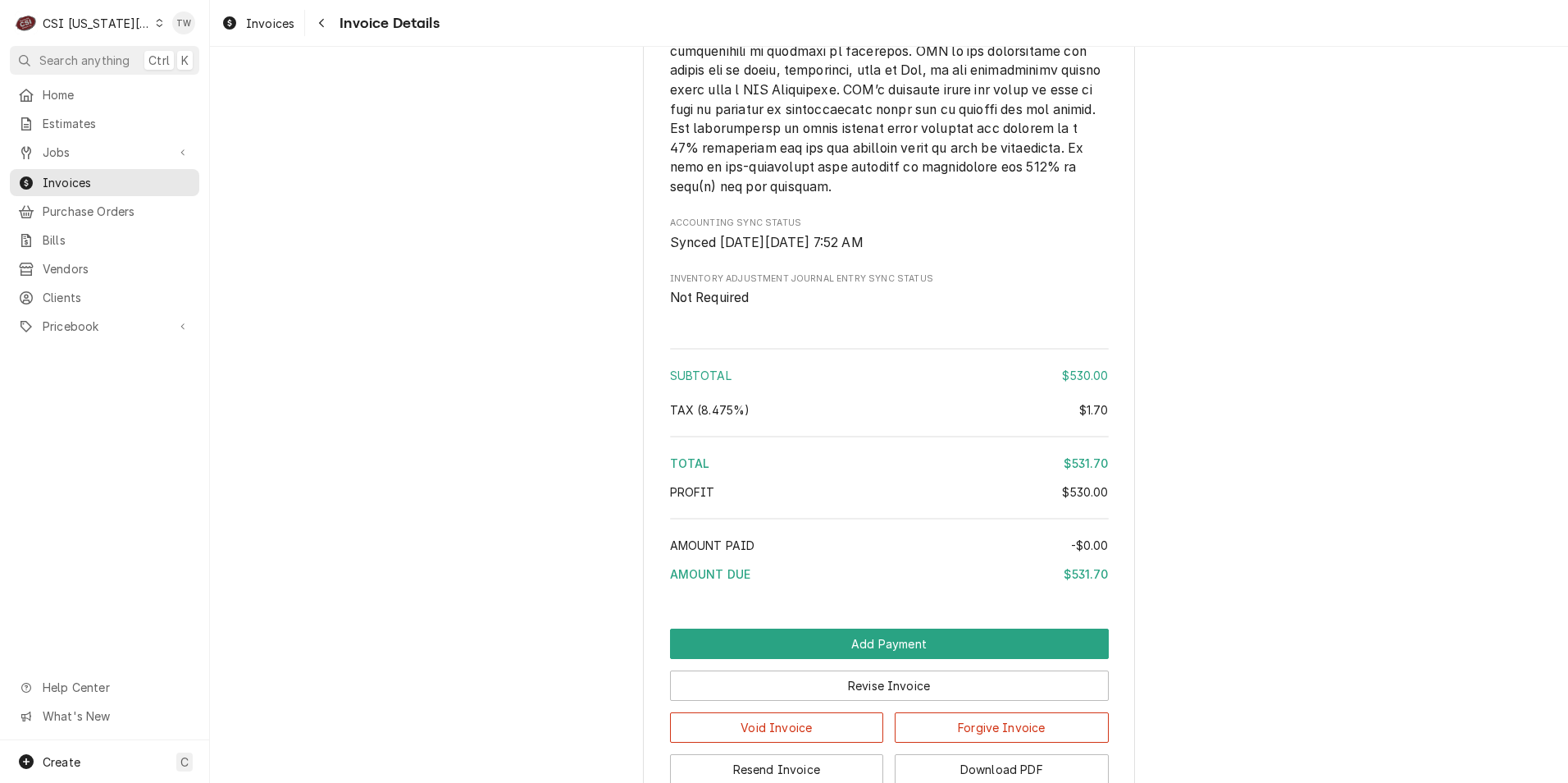
scroll to position [2544, 0]
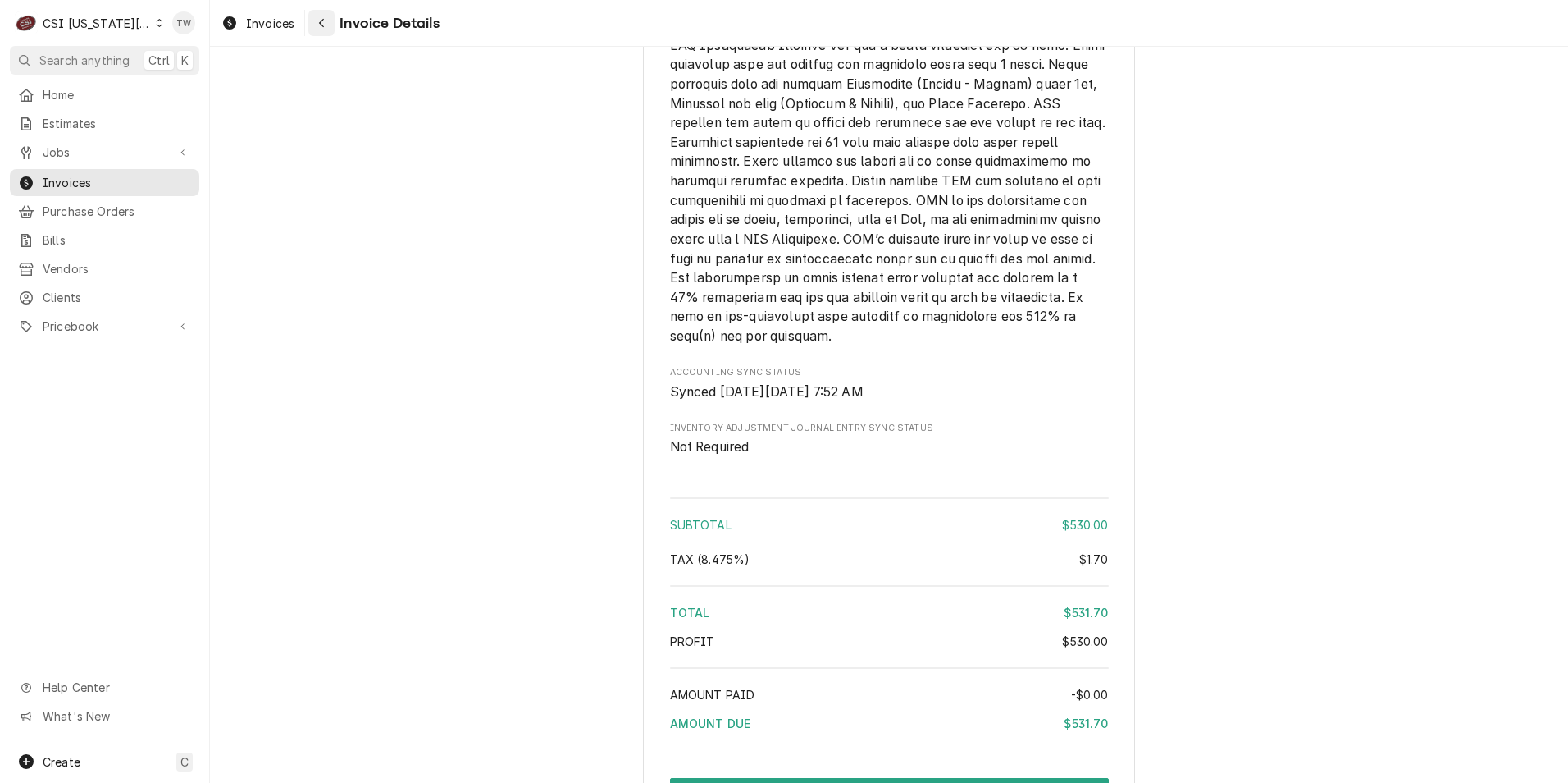
click at [331, 24] on button "Navigate back" at bounding box center [321, 22] width 26 height 26
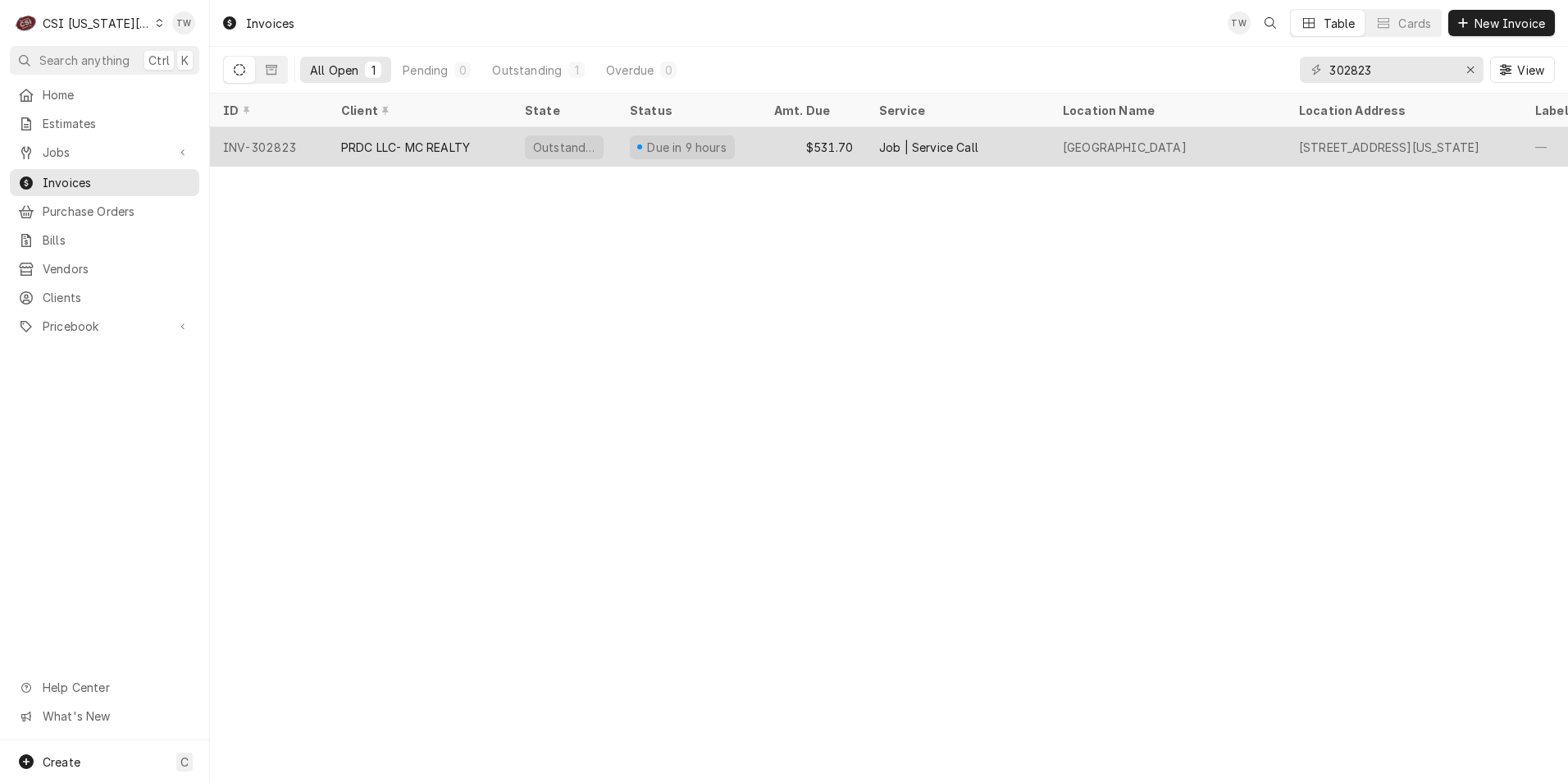
click at [762, 153] on div "$531.70" at bounding box center [814, 147] width 105 height 40
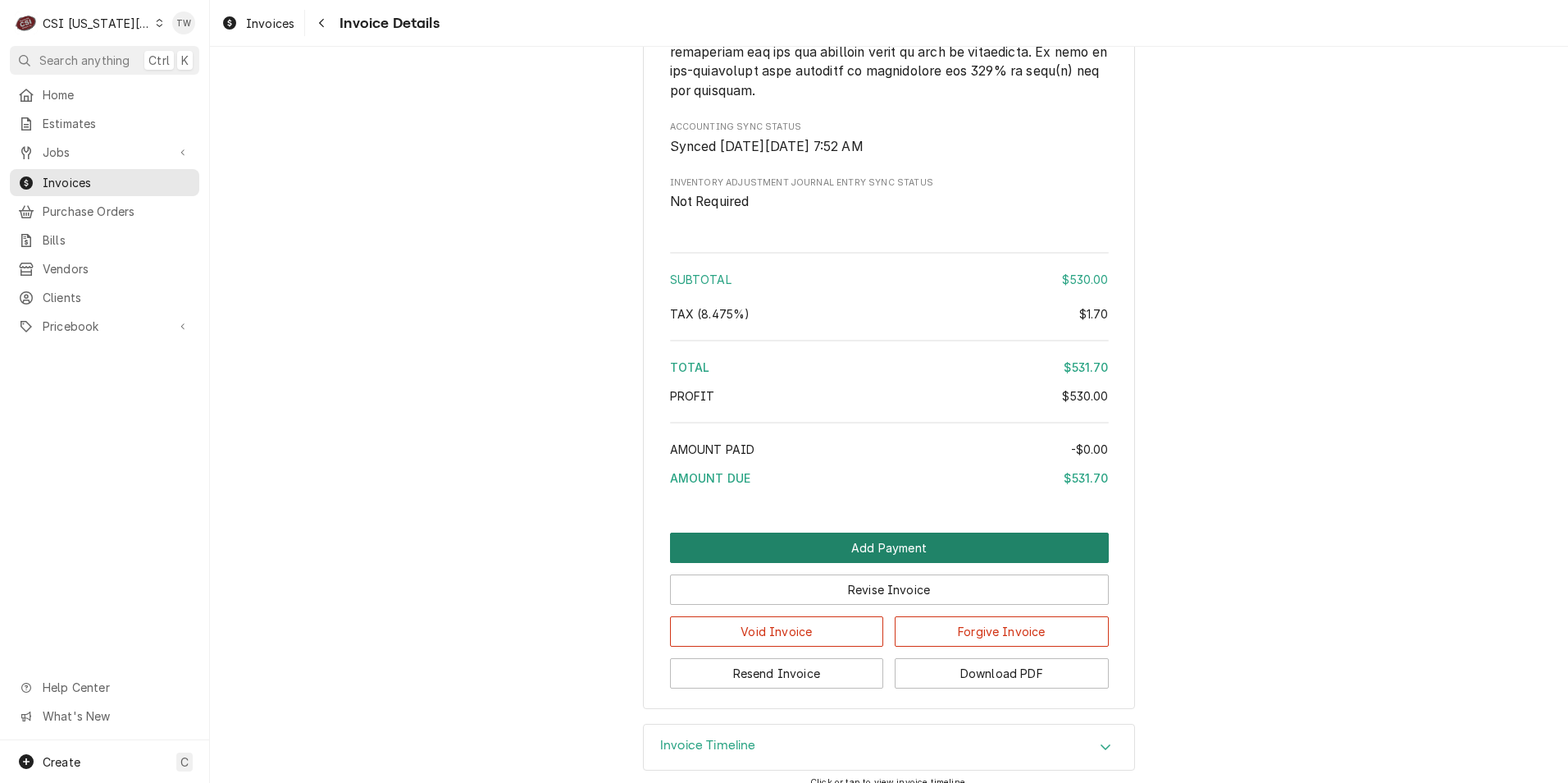
scroll to position [2862, 0]
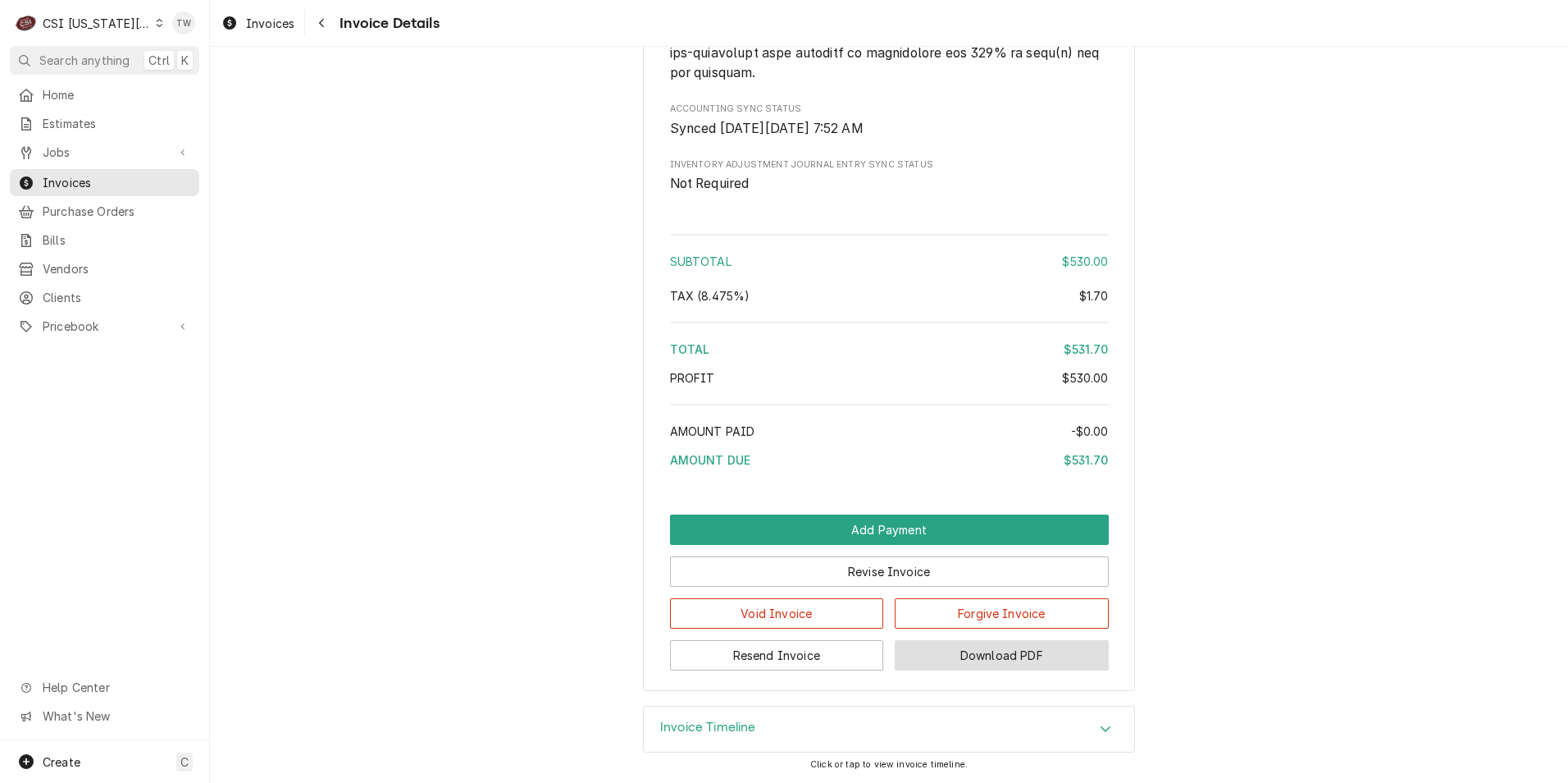
click at [931, 647] on button "Download PDF" at bounding box center [1001, 654] width 214 height 30
